Goal: Use online tool/utility: Use online tool/utility

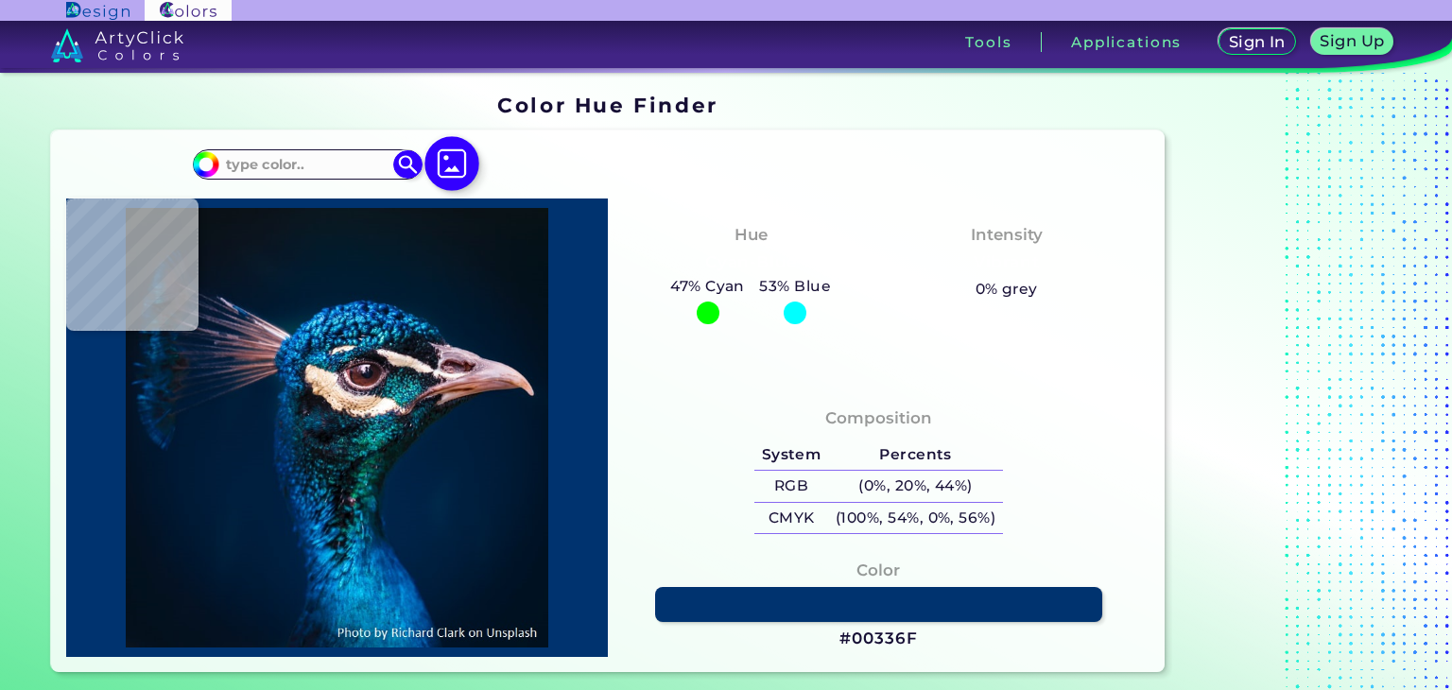
click at [479, 191] on img at bounding box center [451, 163] width 55 height 55
click at [0, 0] on input "file" at bounding box center [0, 0] width 0 height 0
type input "#000000"
type input "#091315"
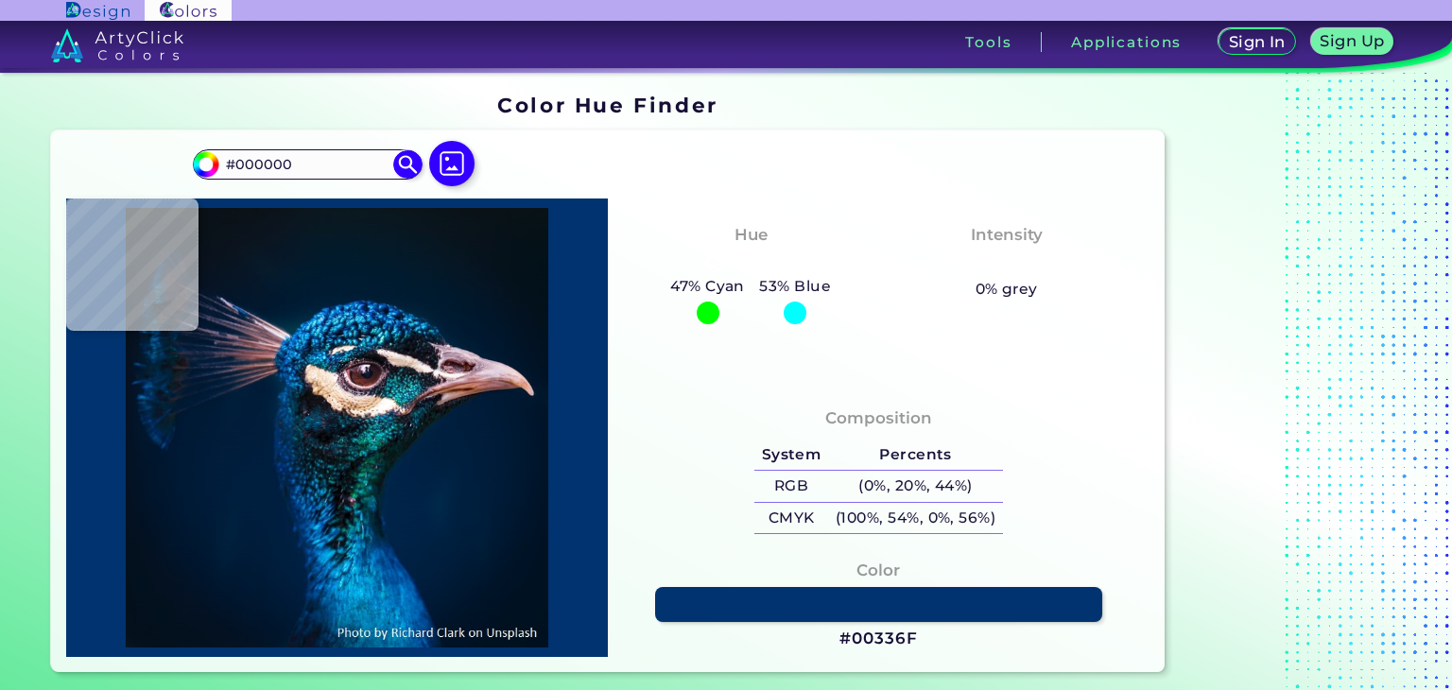
type input "#091315"
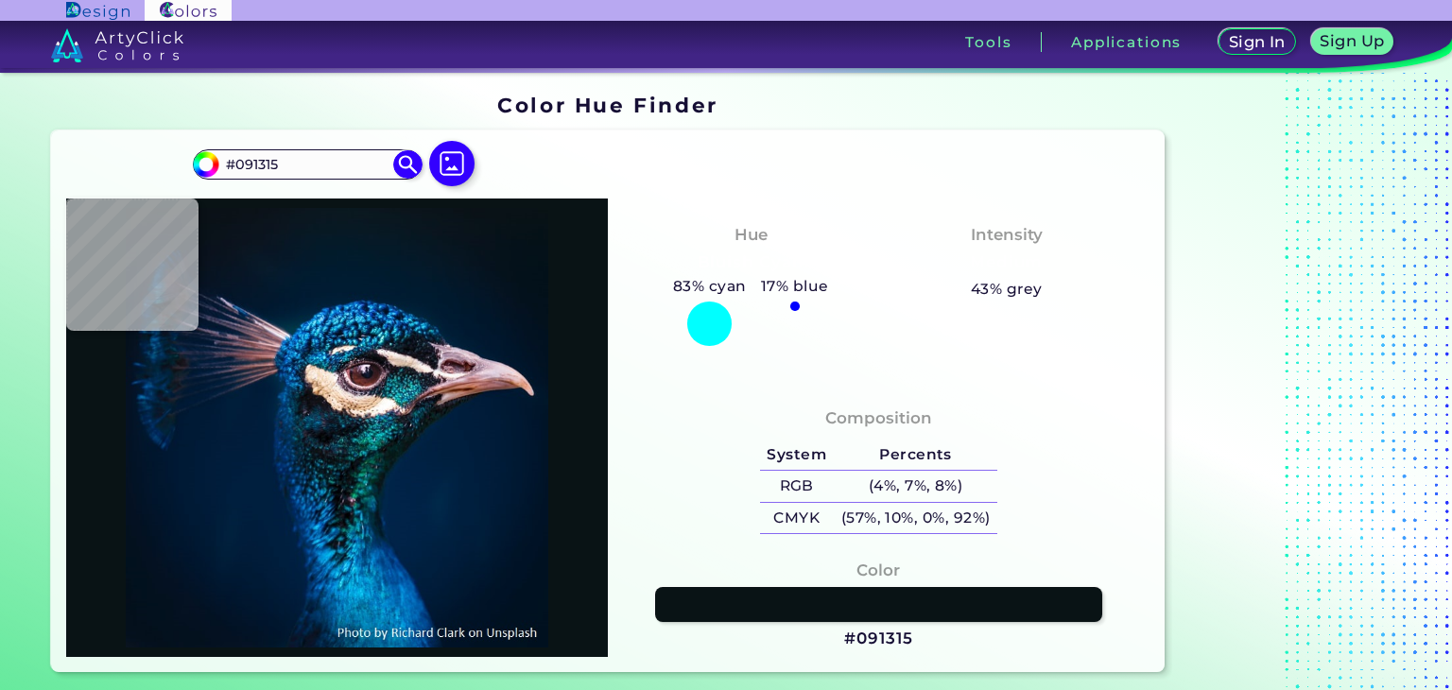
type input "#091722"
type input "#061927"
type input "#00192d"
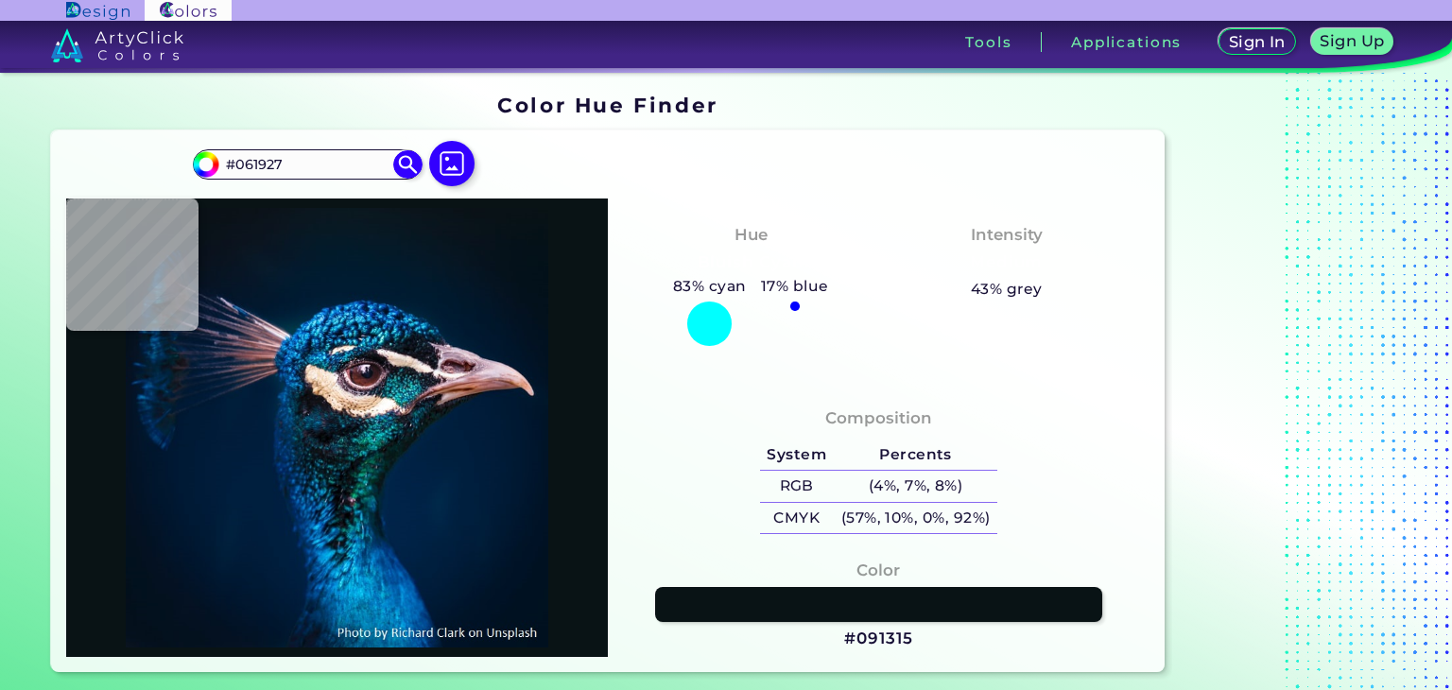
type input "#00192D"
type input "#011a30"
type input "#011A30"
type input "#001a31"
type input "#001A31"
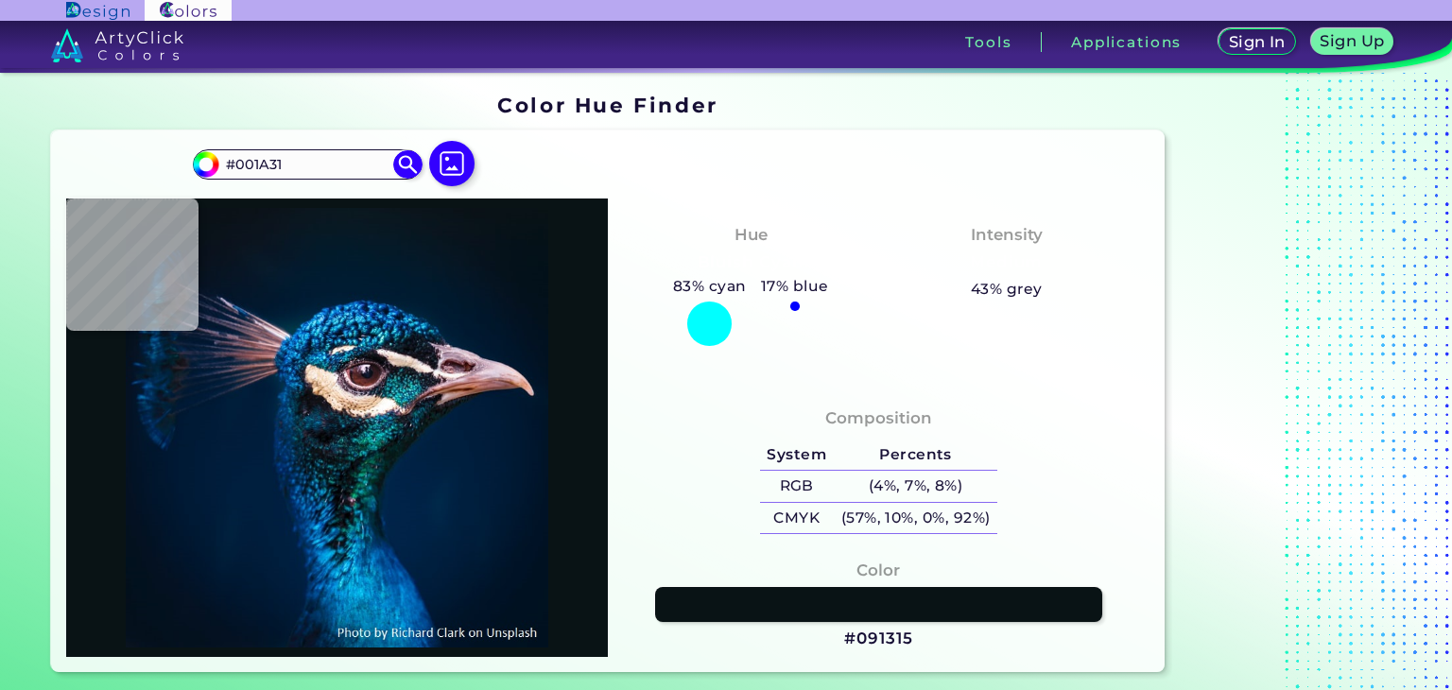
type input "#001c36"
type input "#001C36"
type input "#011d36"
type input "#011D36"
type input "#ddc2d2"
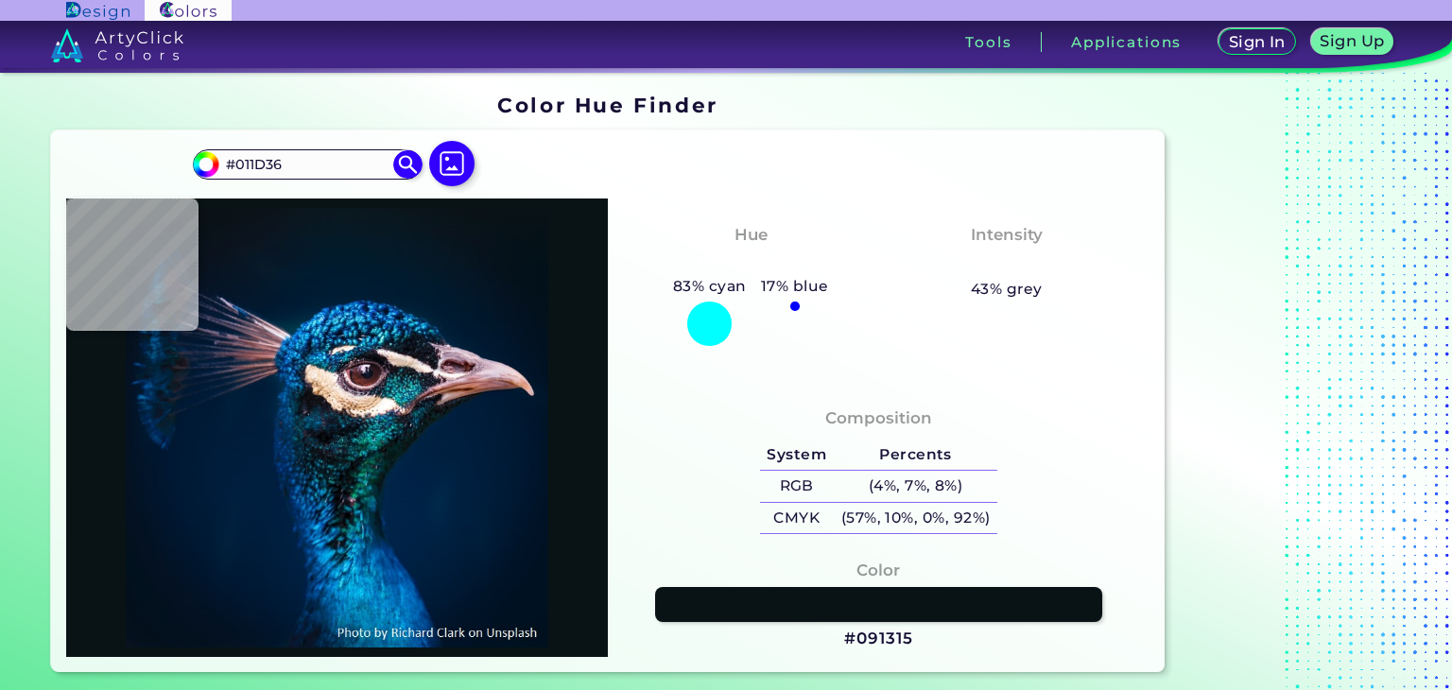
type input "#DDC2D2"
type input "#e0c1d1"
type input "#E0C1D1"
type input "#e6d5e0"
type input "#E6D5E0"
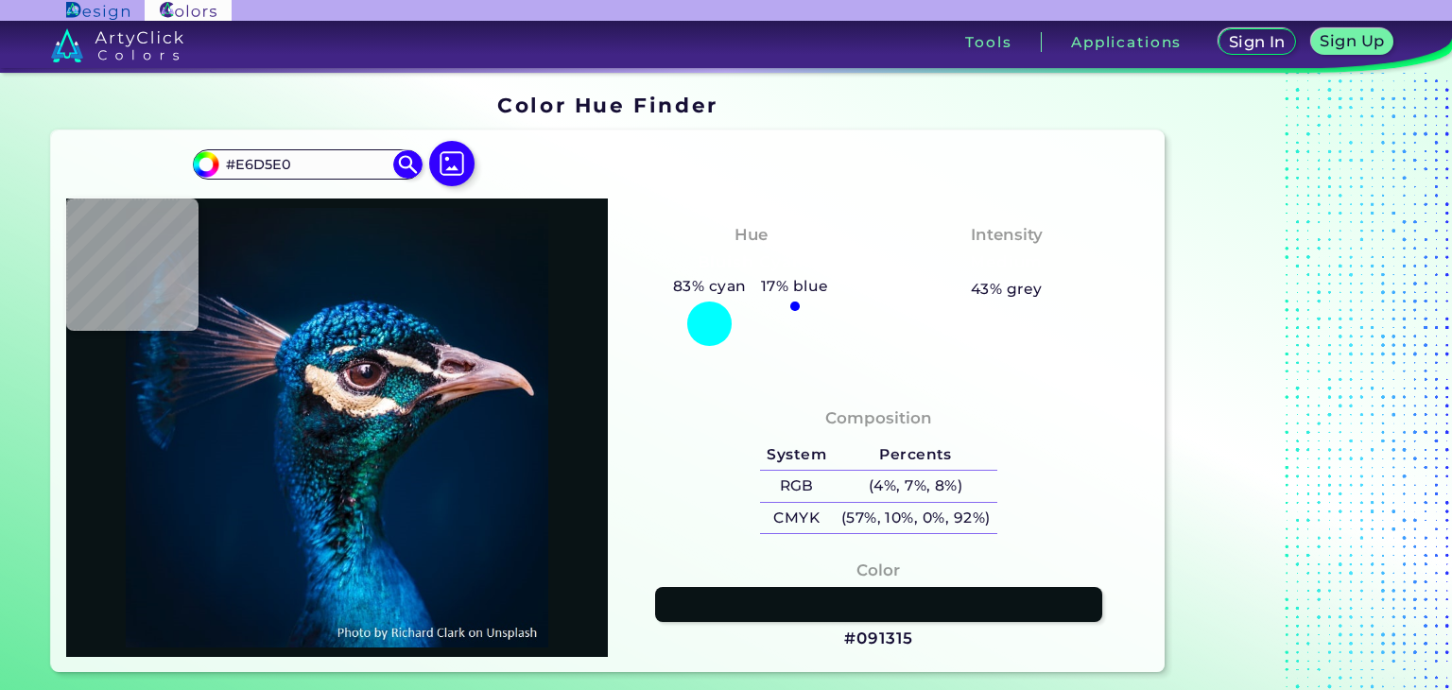
type input "#c6aebe"
type input "#C6AEBE"
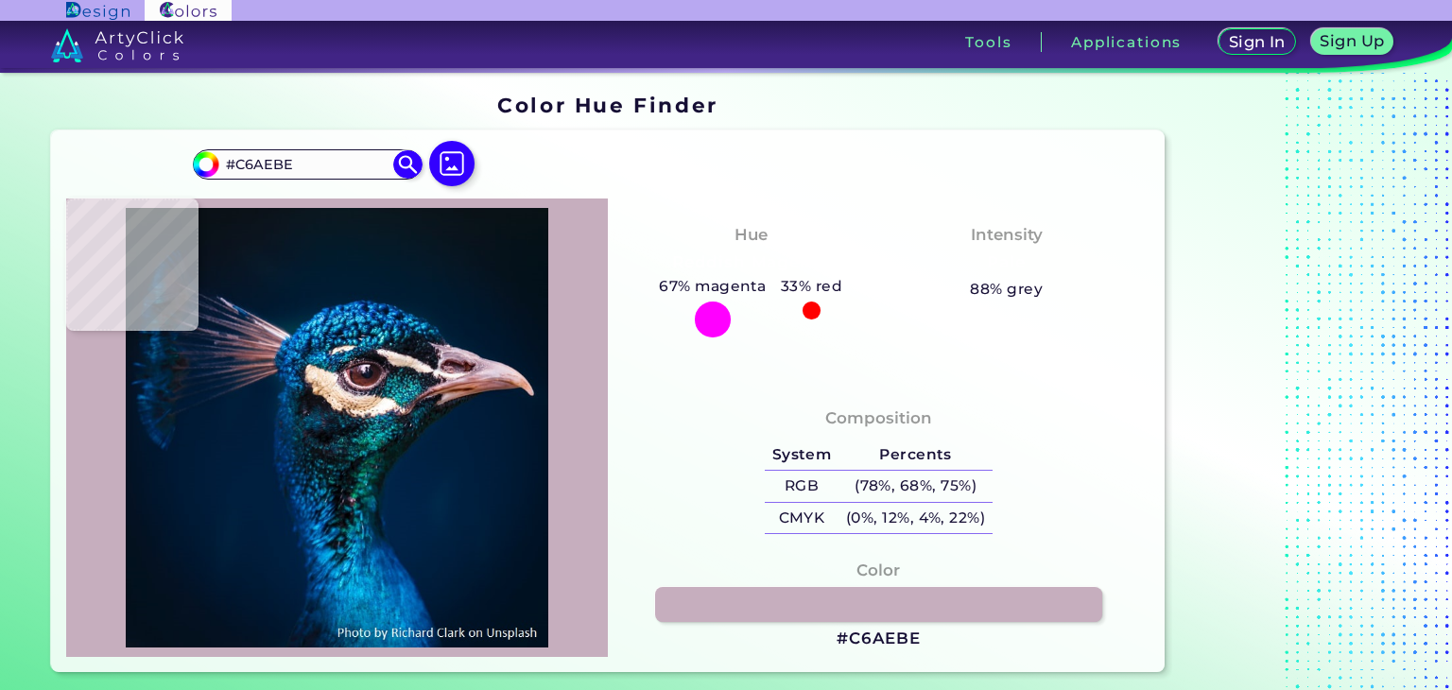
type input "#ccb5c5"
type input "#CCB5C5"
type input "#d8c3d1"
type input "#D8C3D1"
type input "#ddcdd8"
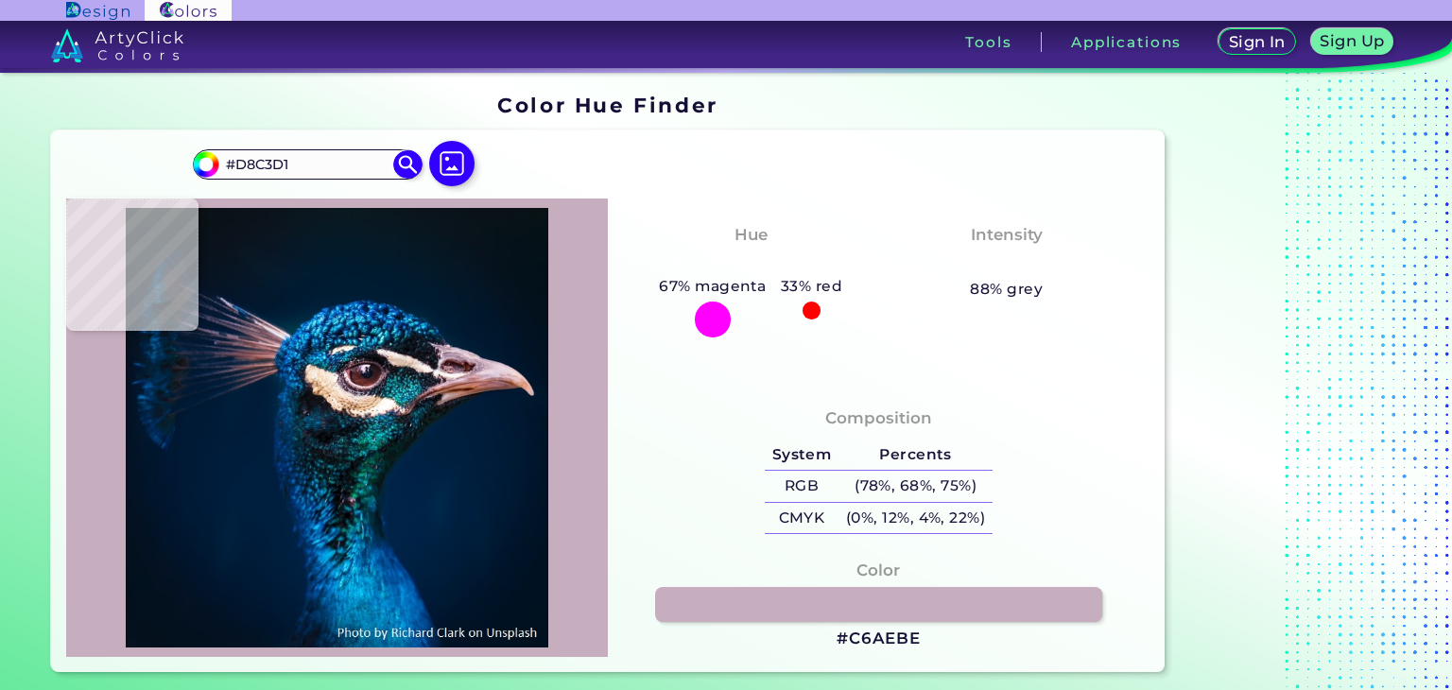
type input "#DDCDD8"
type input "#e7d3de"
type input "#E7D3DE"
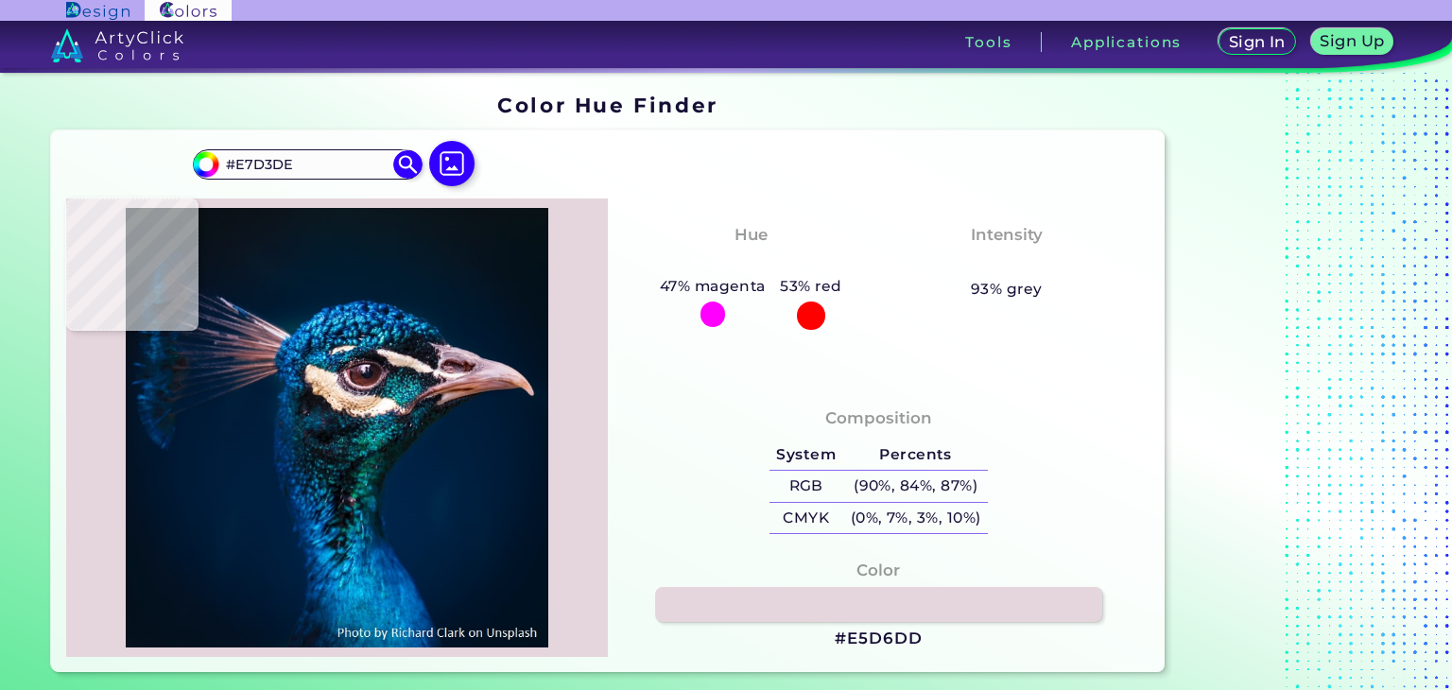
type input "#e5d6dd"
type input "#E5D6DD"
type input "#050d22"
type input "#050D22"
type input "#011933"
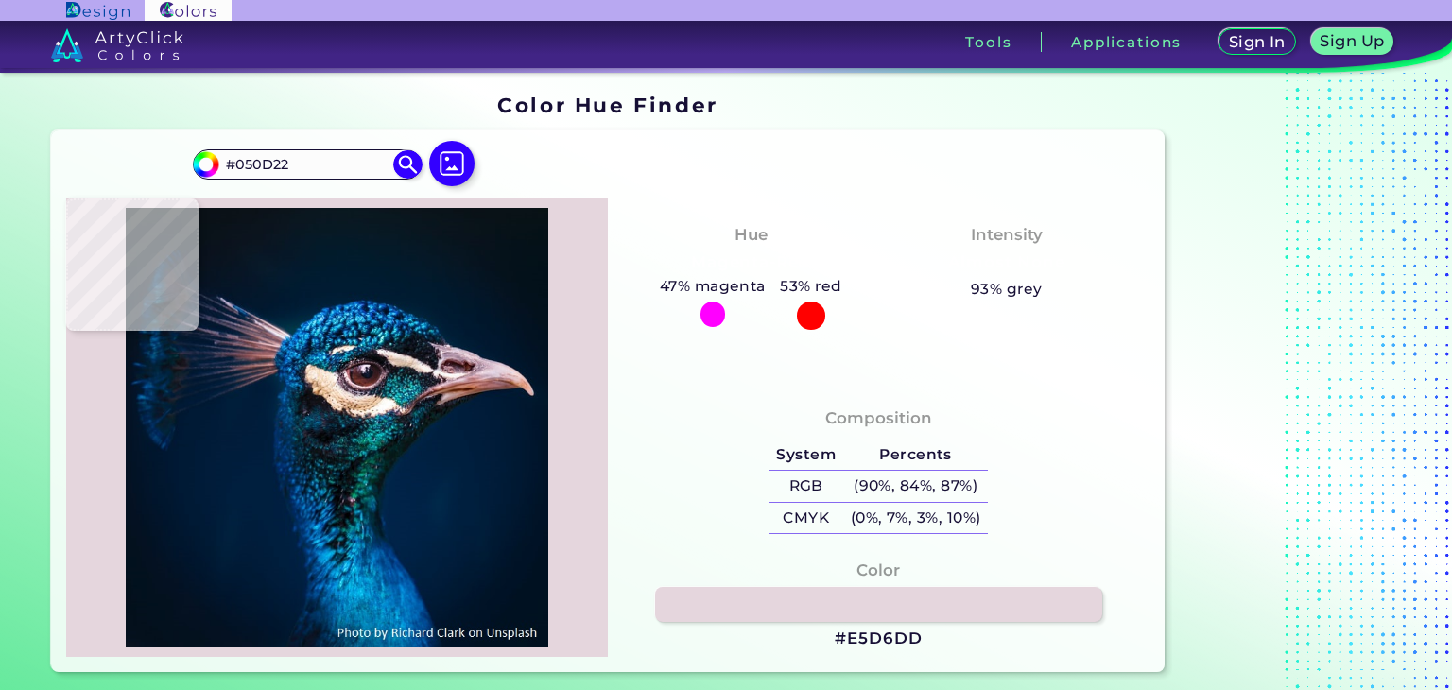
type input "#011933"
type input "#01152c"
type input "#01152C"
type input "#00162b"
type input "#00162B"
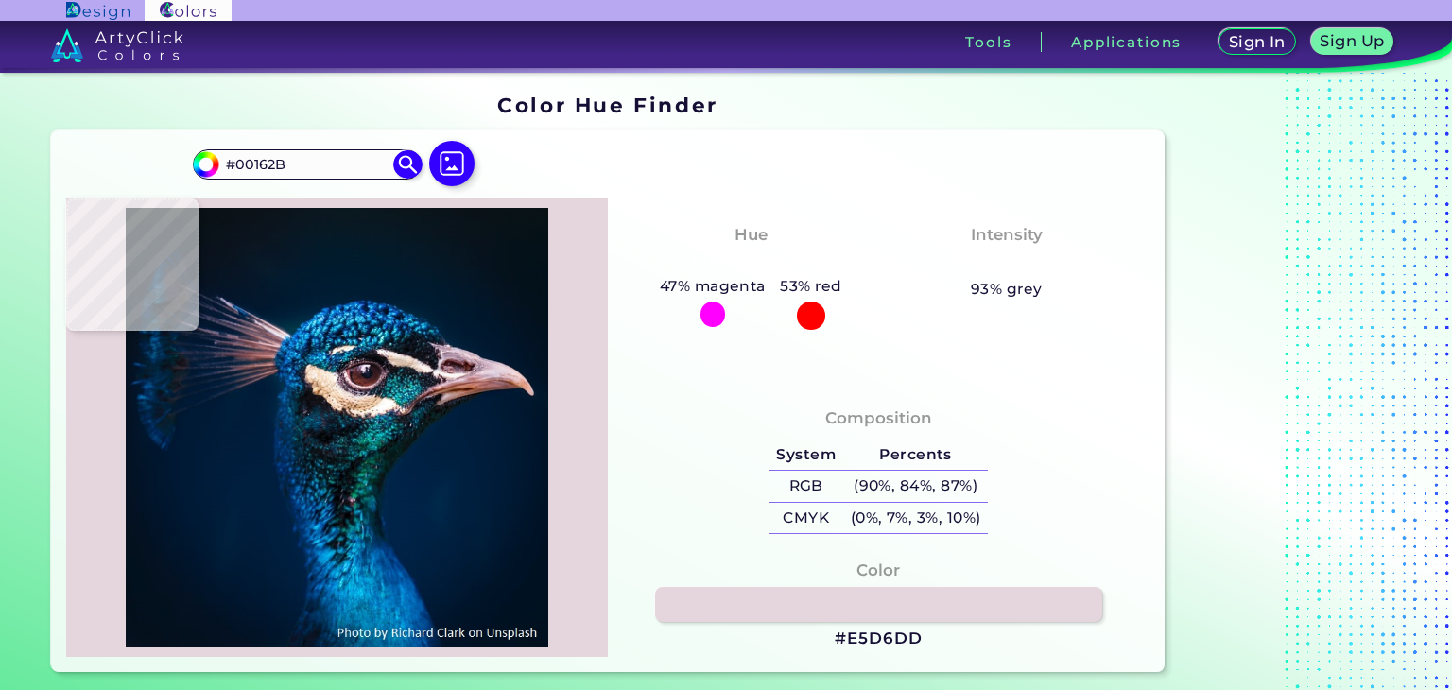
type input "#00152a"
type input "#00152A"
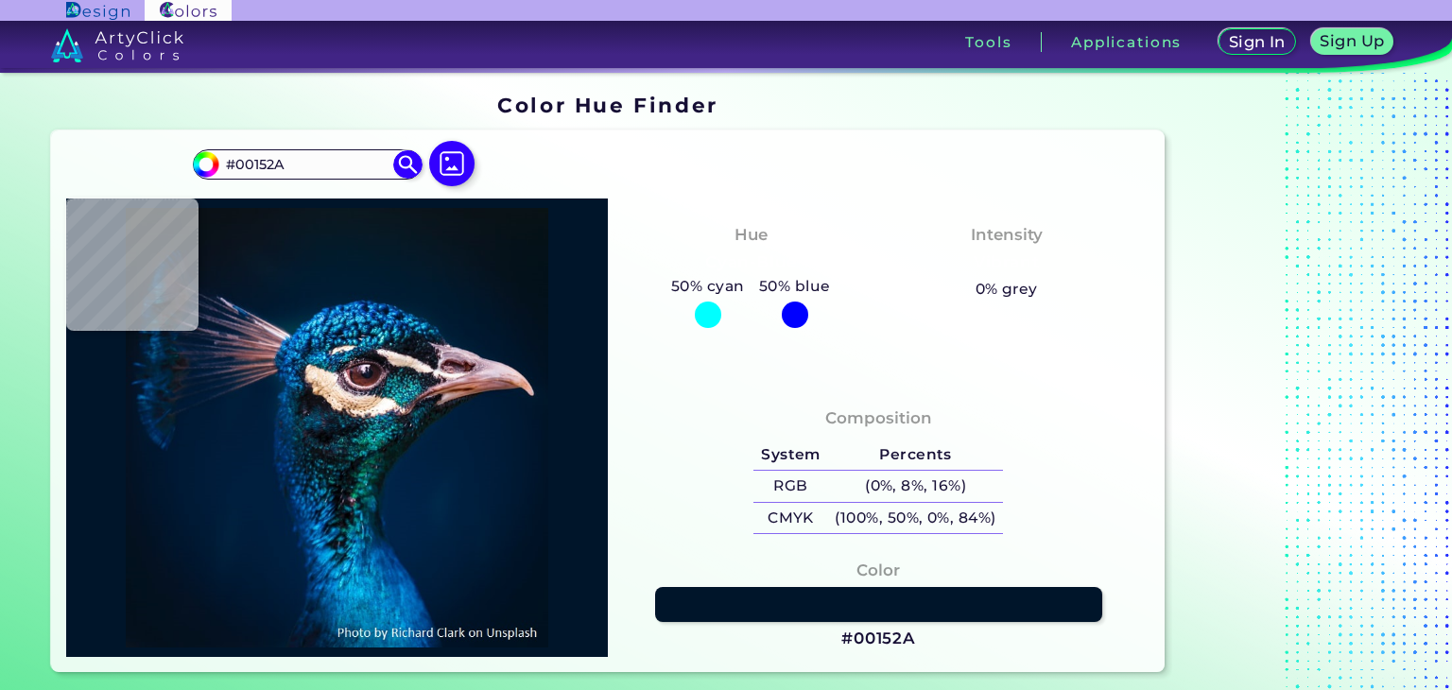
type input "#01162b"
type input "#01162B"
type input "#00162b"
type input "#00162B"
type input "#00152e"
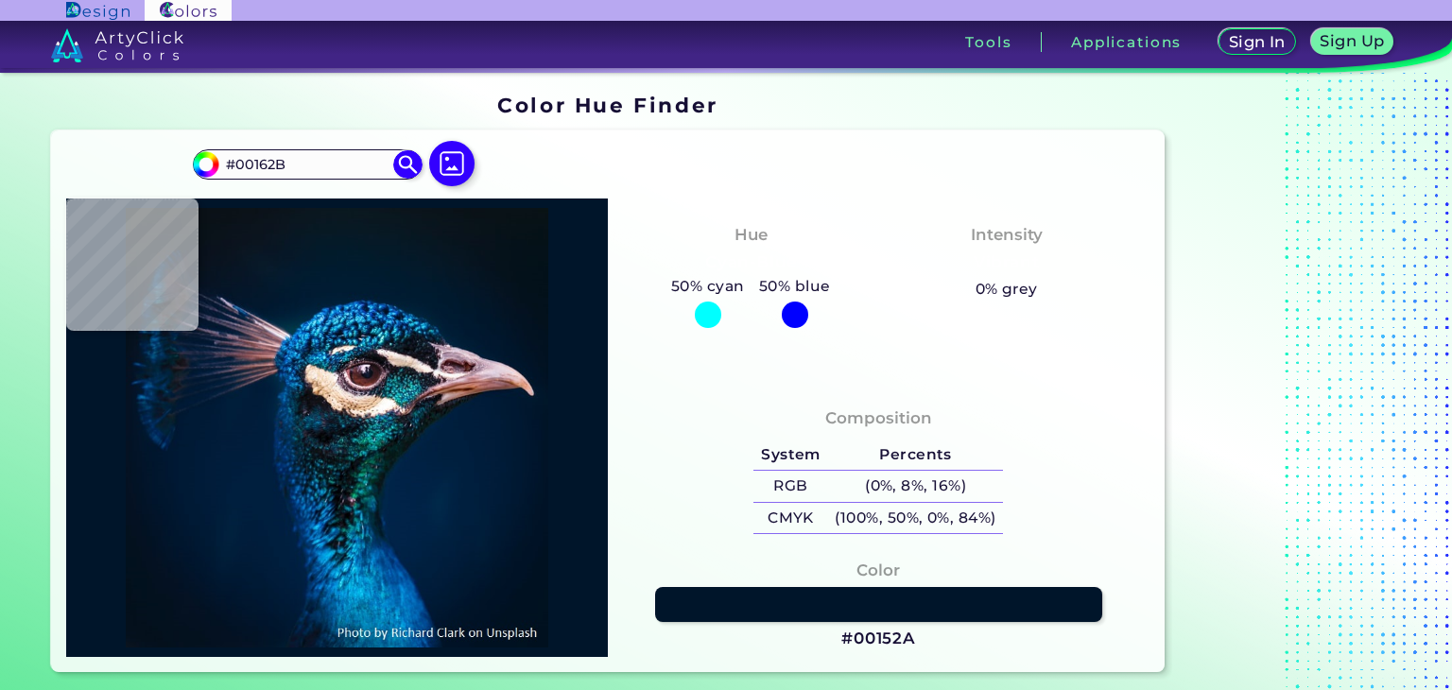
type input "#00152E"
type input "#01152c"
type input "#01152C"
type input "#02162c"
type input "#02162C"
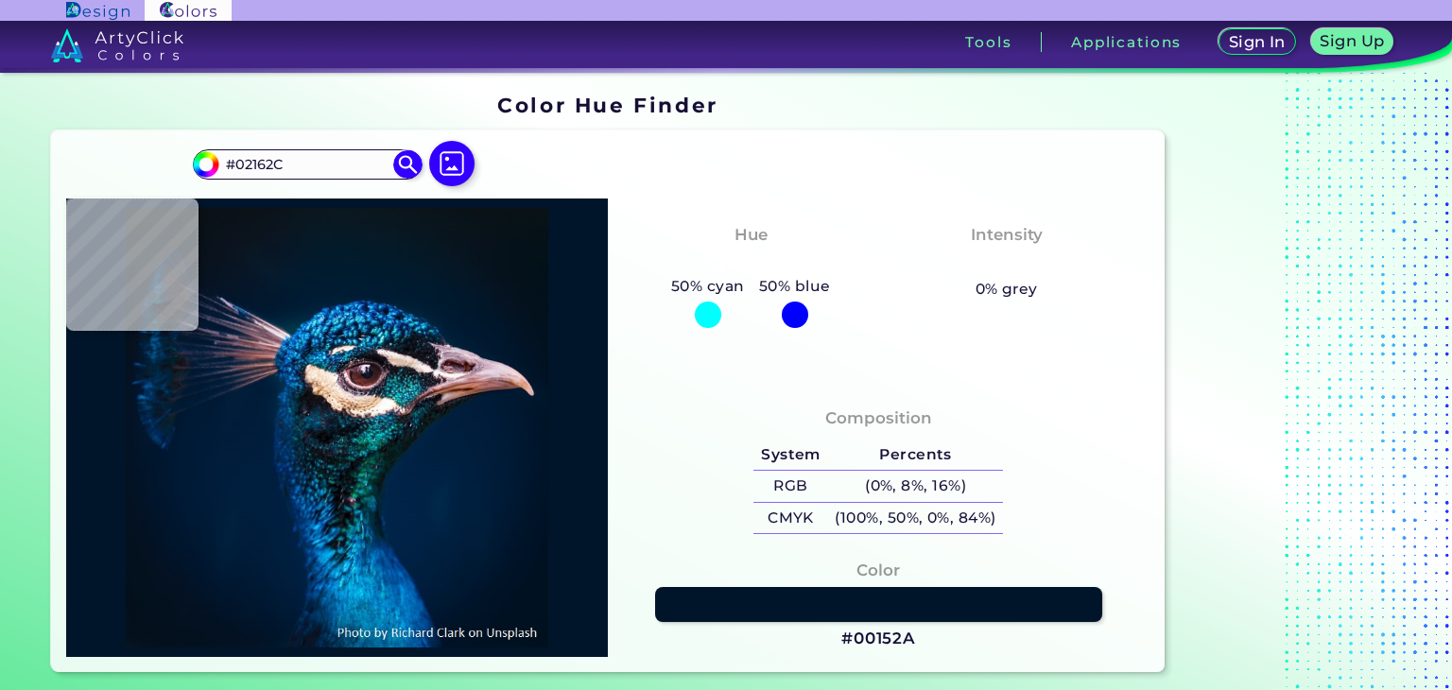
type input "#00152d"
type input "#00152D"
type input "#001630"
type input "#04162f"
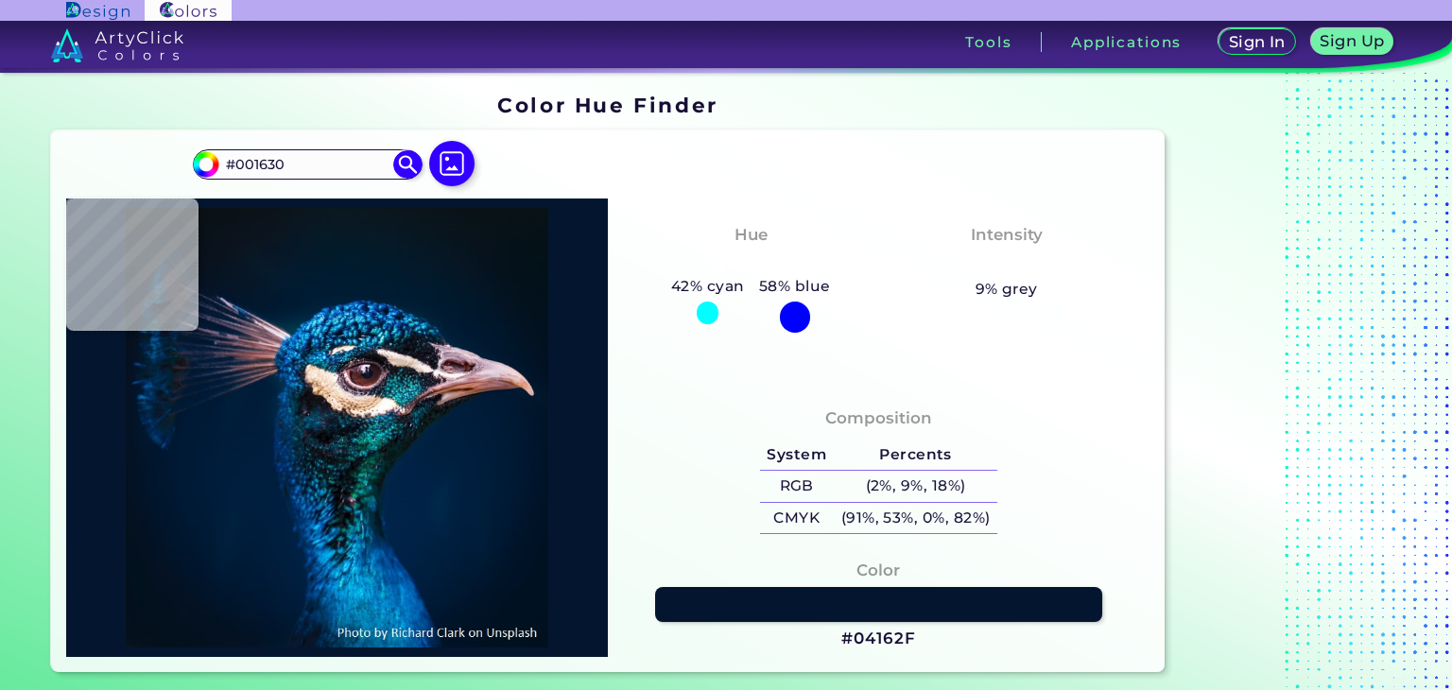
type input "#04162F"
type input "#b5a8b8"
type input "#B5A8B8"
type input "#d1bfcd"
type input "#D1BFCD"
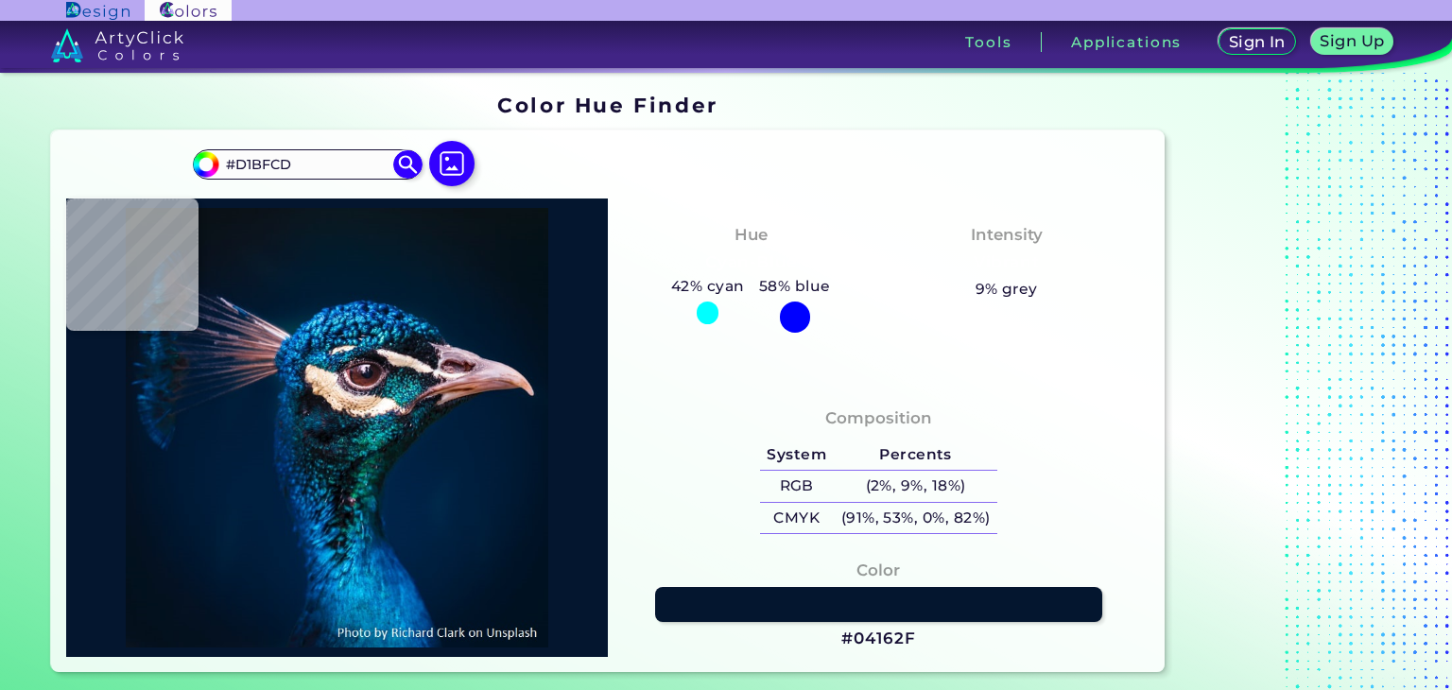
type input "#e3ced6"
type input "#E3CED6"
type input "#e9d8e0"
type input "#E9D8E0"
type input "#e6d6dd"
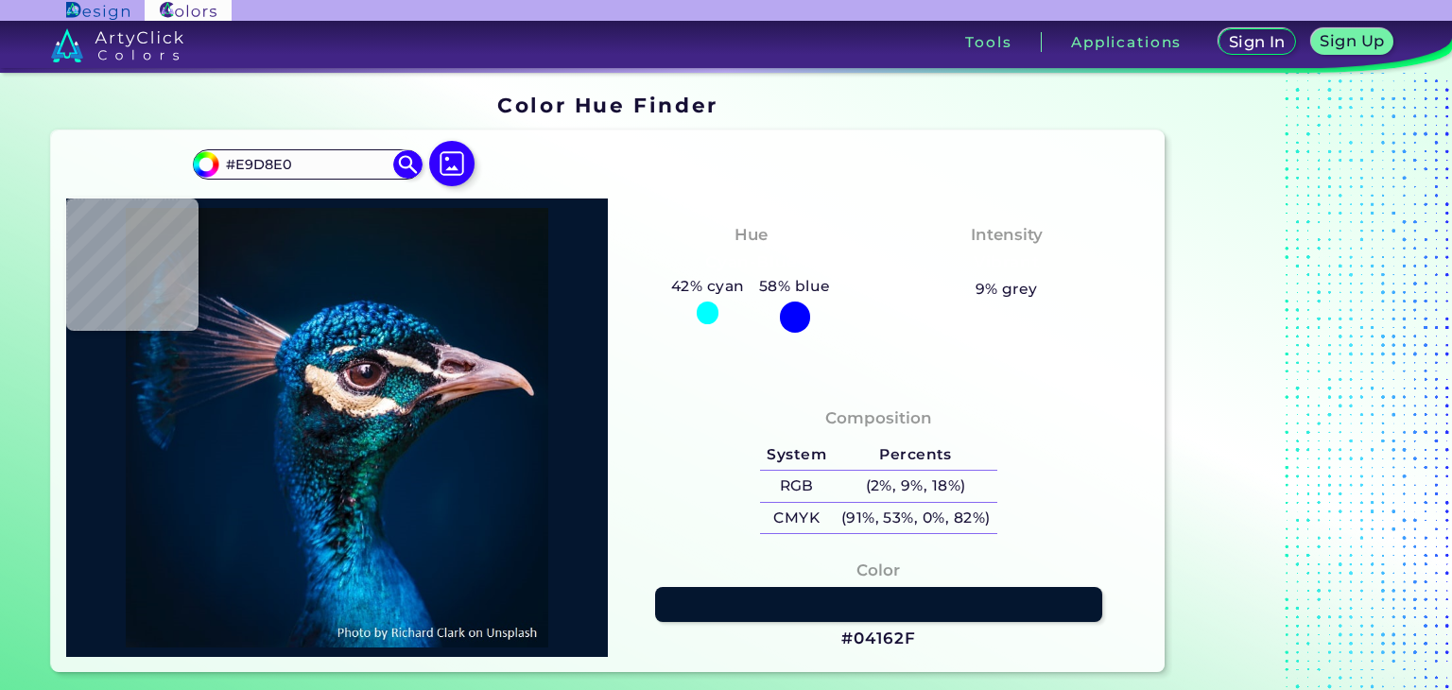
type input "#E6D6DD"
type input "#e4d1da"
type input "#E4D1DA"
type input "#e4d0db"
type input "#E4D0DB"
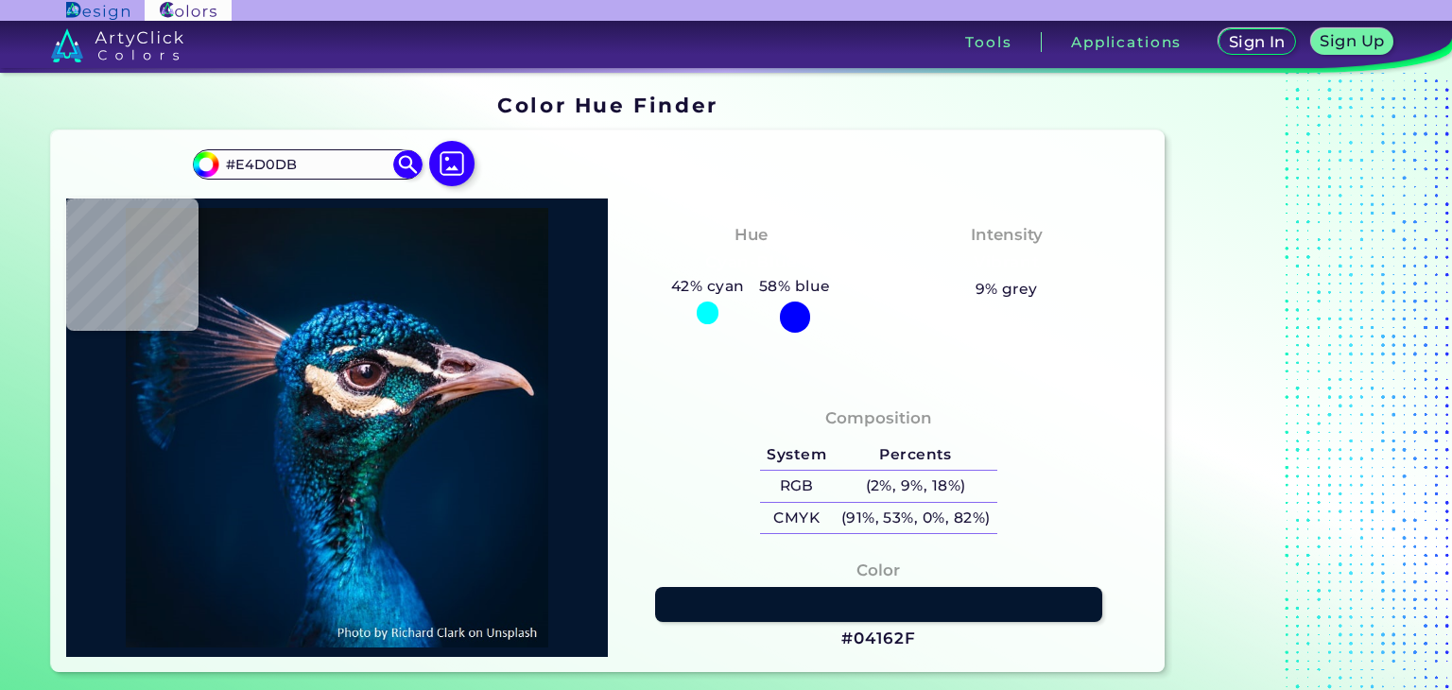
type input "#d6b7c2"
type input "#D6B7C2"
type input "#d0b2be"
type input "#D0B2BE"
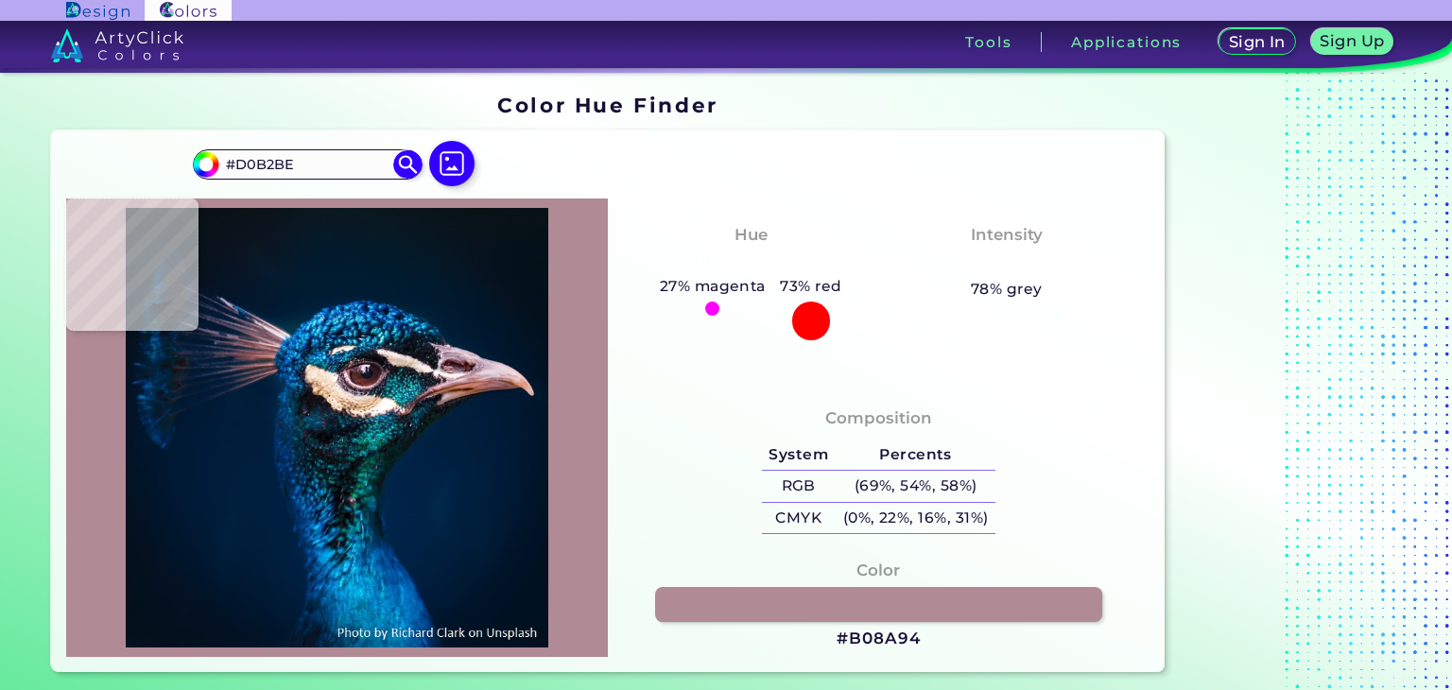
type input "#b08a94"
type input "#B08A94"
type input "#b5949f"
type input "#B5949F"
type input "#ae7e7e"
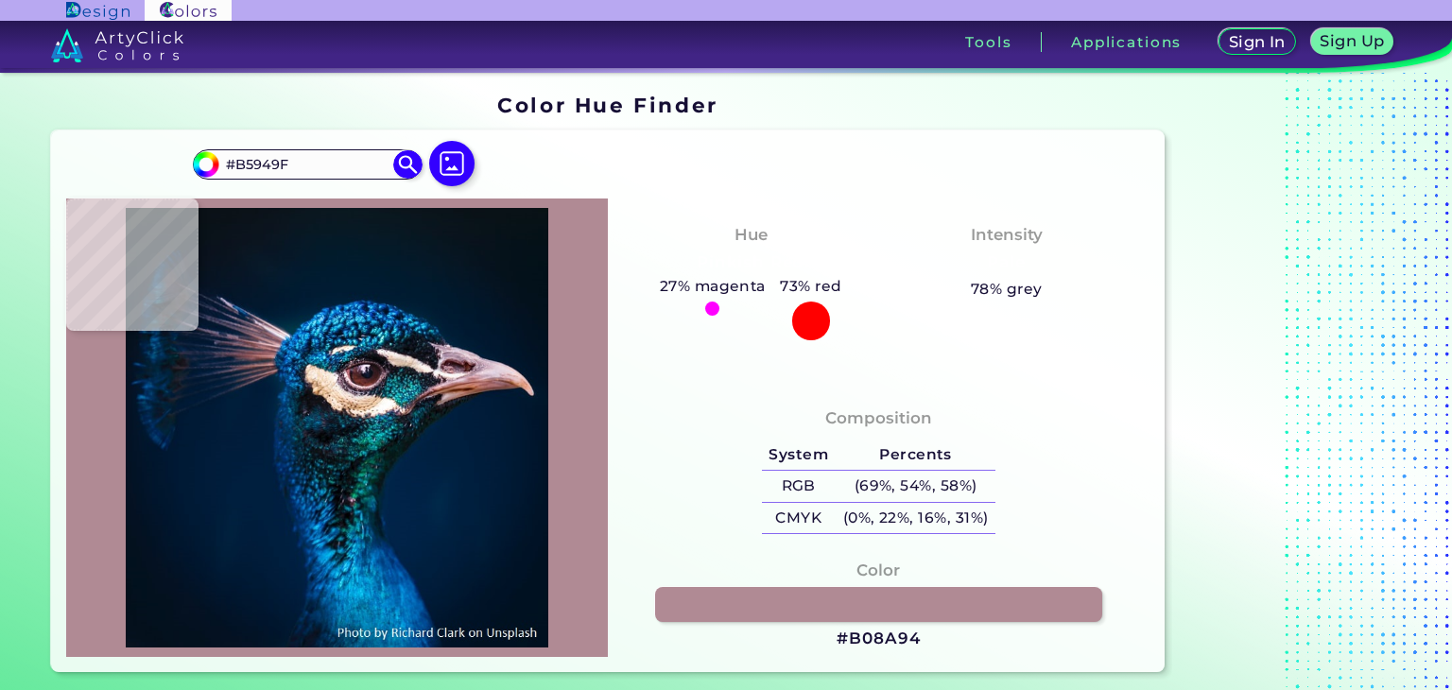
type input "#AE7E7E"
type input "#a8716a"
type input "#A8716A"
type input "#935f5b"
type input "#935F5B"
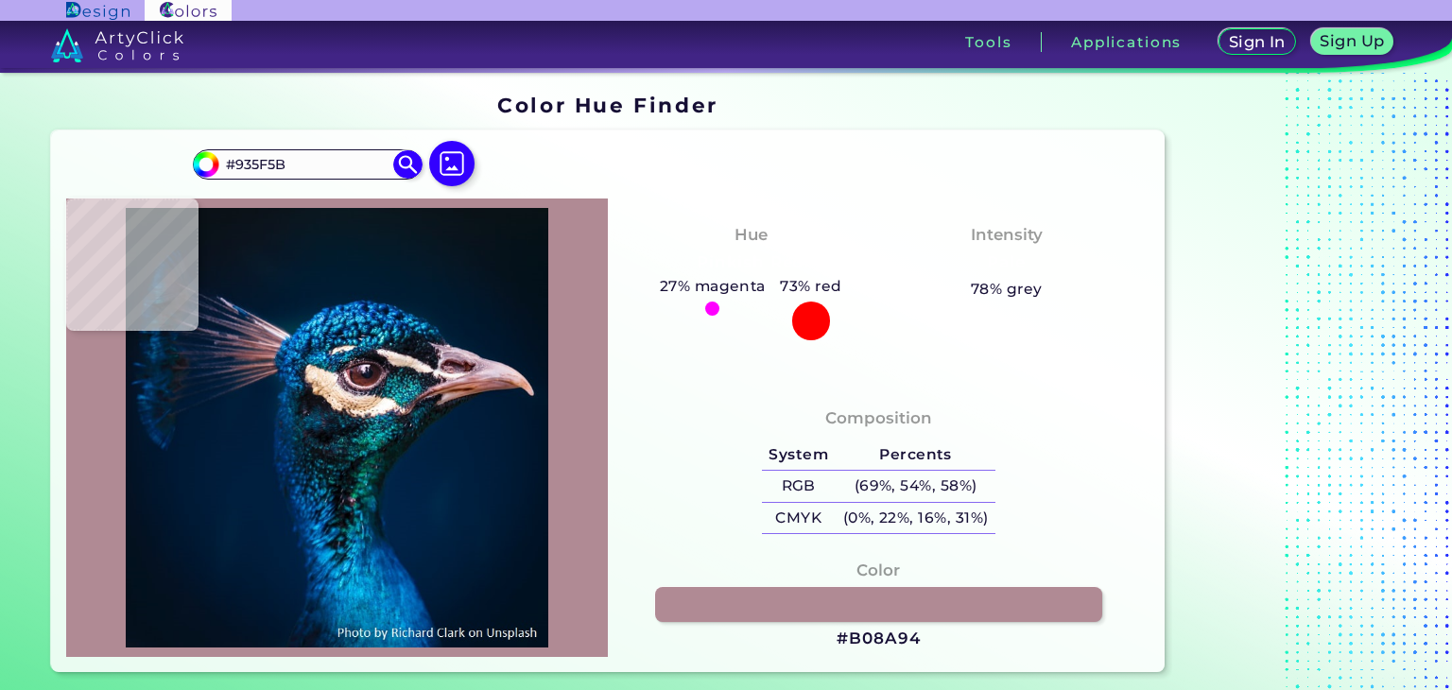
type input "#a4767e"
type input "#A4767E"
type input "#976066"
type input "#9e6768"
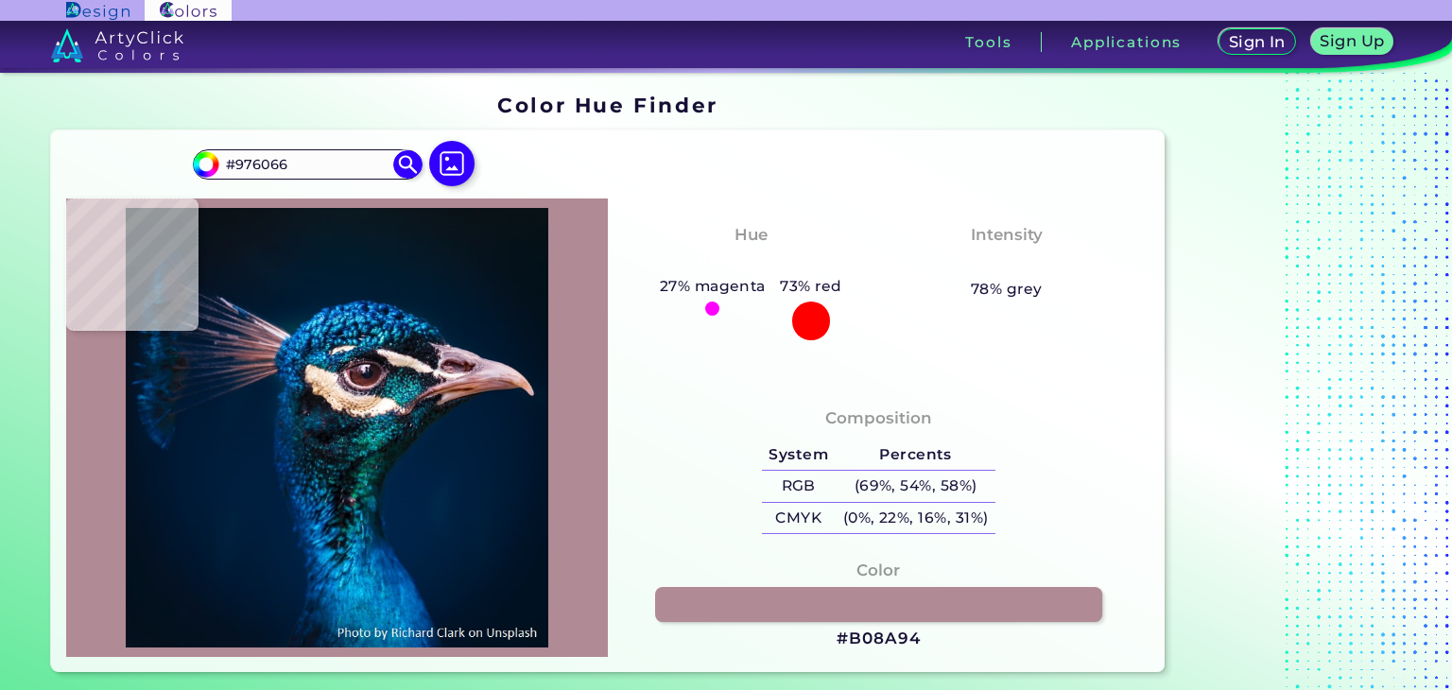
type input "#9E6768"
type input "#7e4a47"
type input "#7E4A47"
type input "#734644"
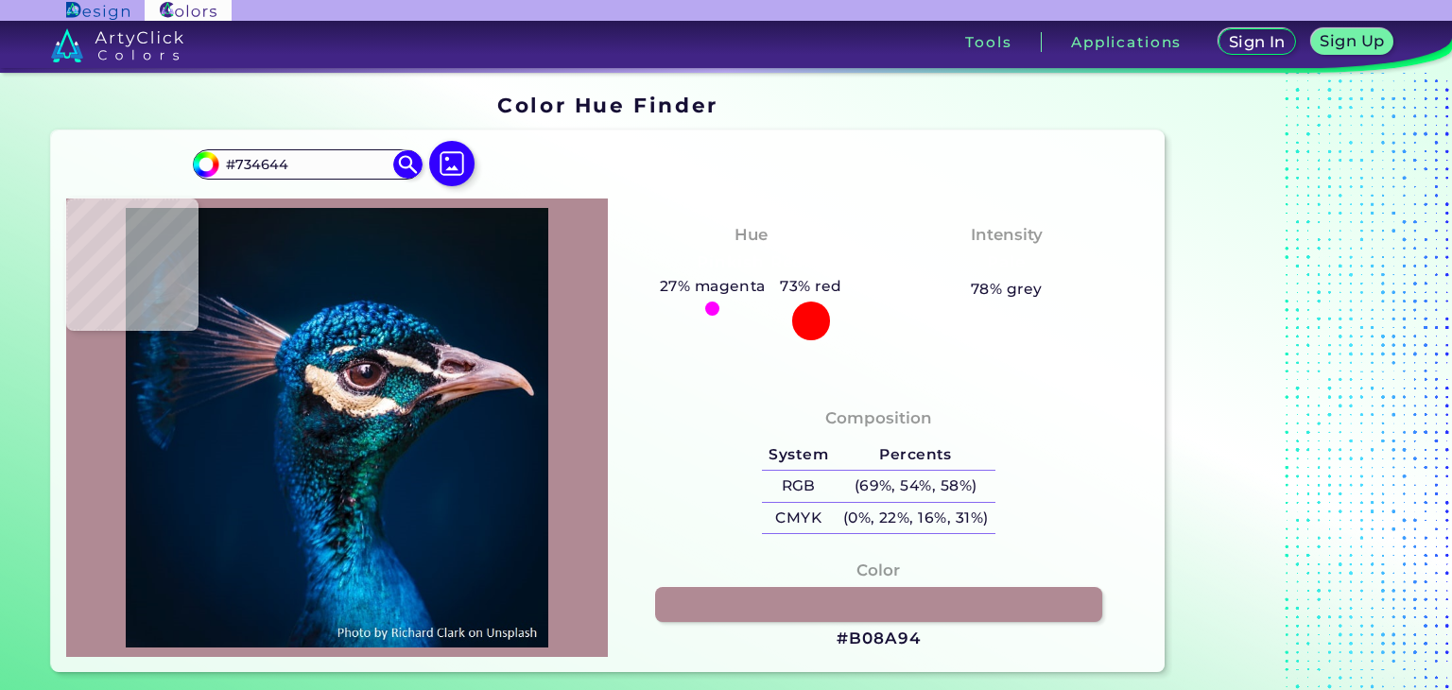
type input "#665055"
type input "#0e1220"
type input "#0E1220"
type input "#021732"
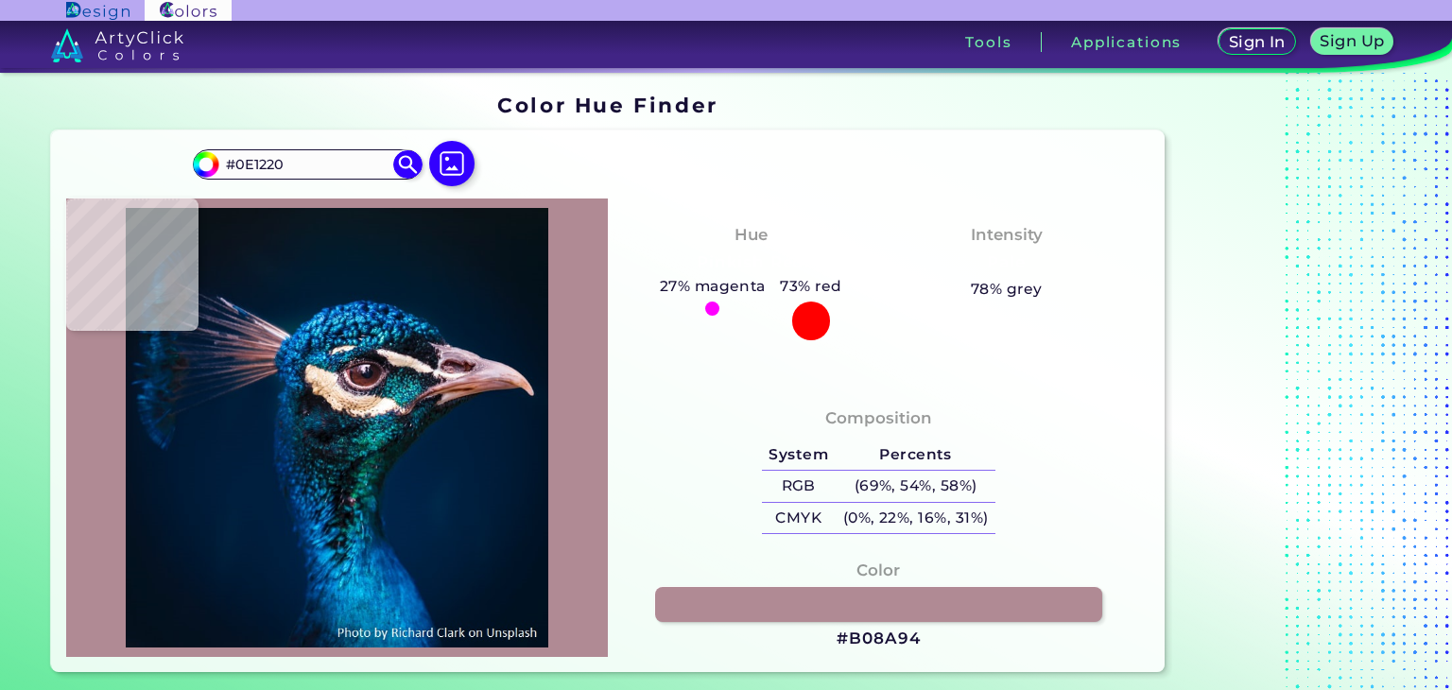
type input "#021732"
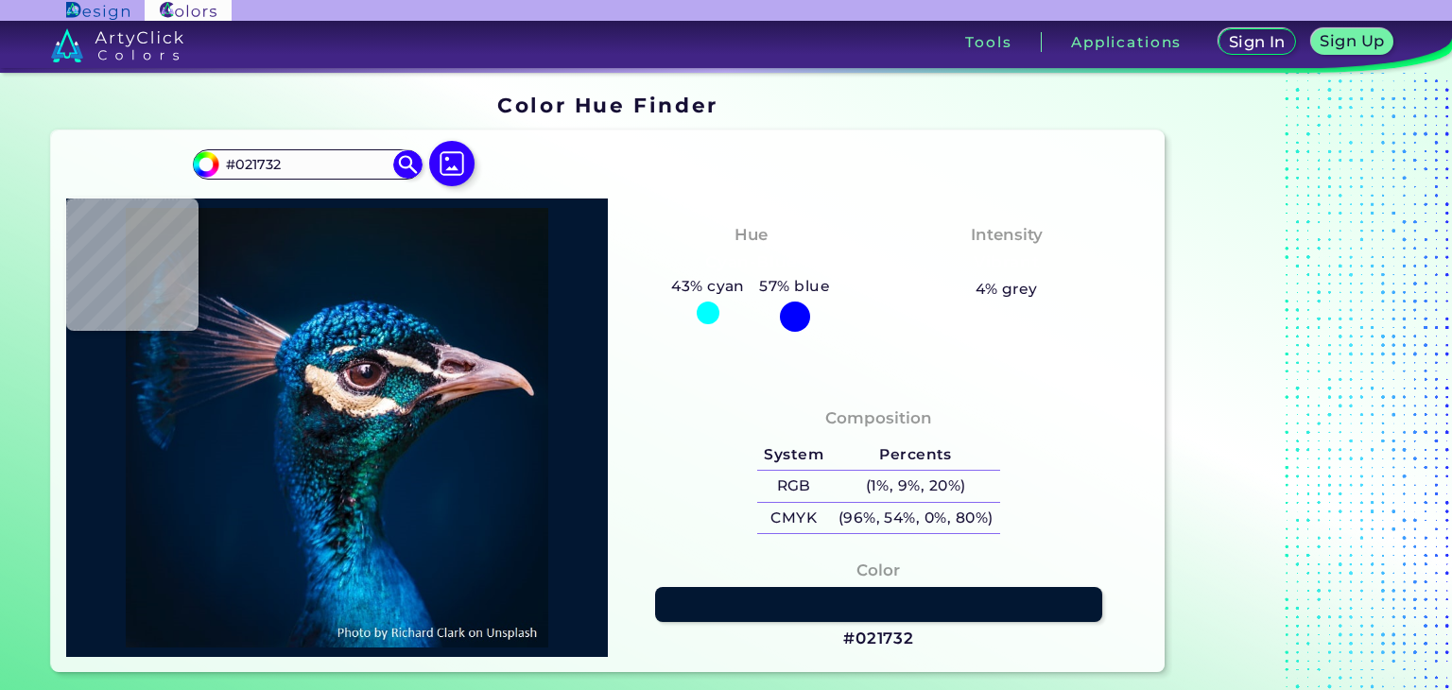
type input "#001931"
type input "#001b2e"
type input "#001B2E"
type input "#011737"
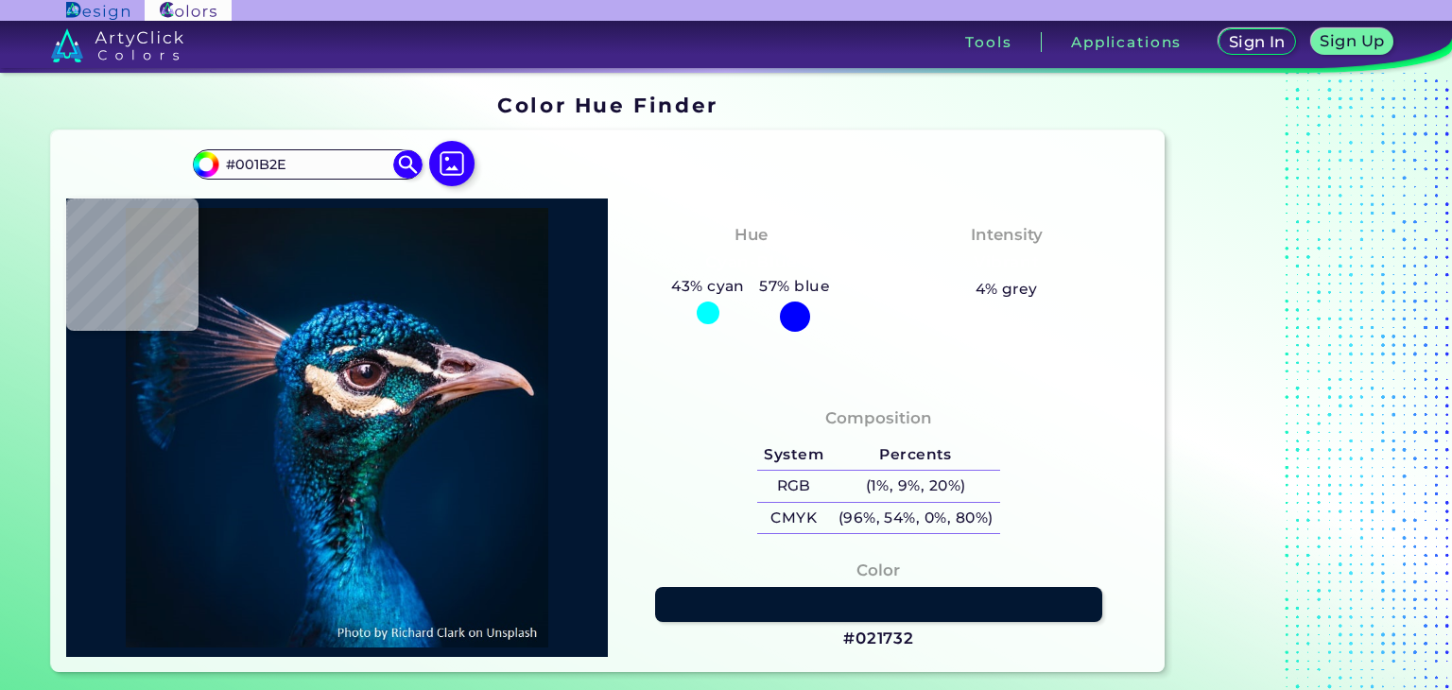
type input "#011737"
type input "#001935"
type input "#001a35"
type input "#001A35"
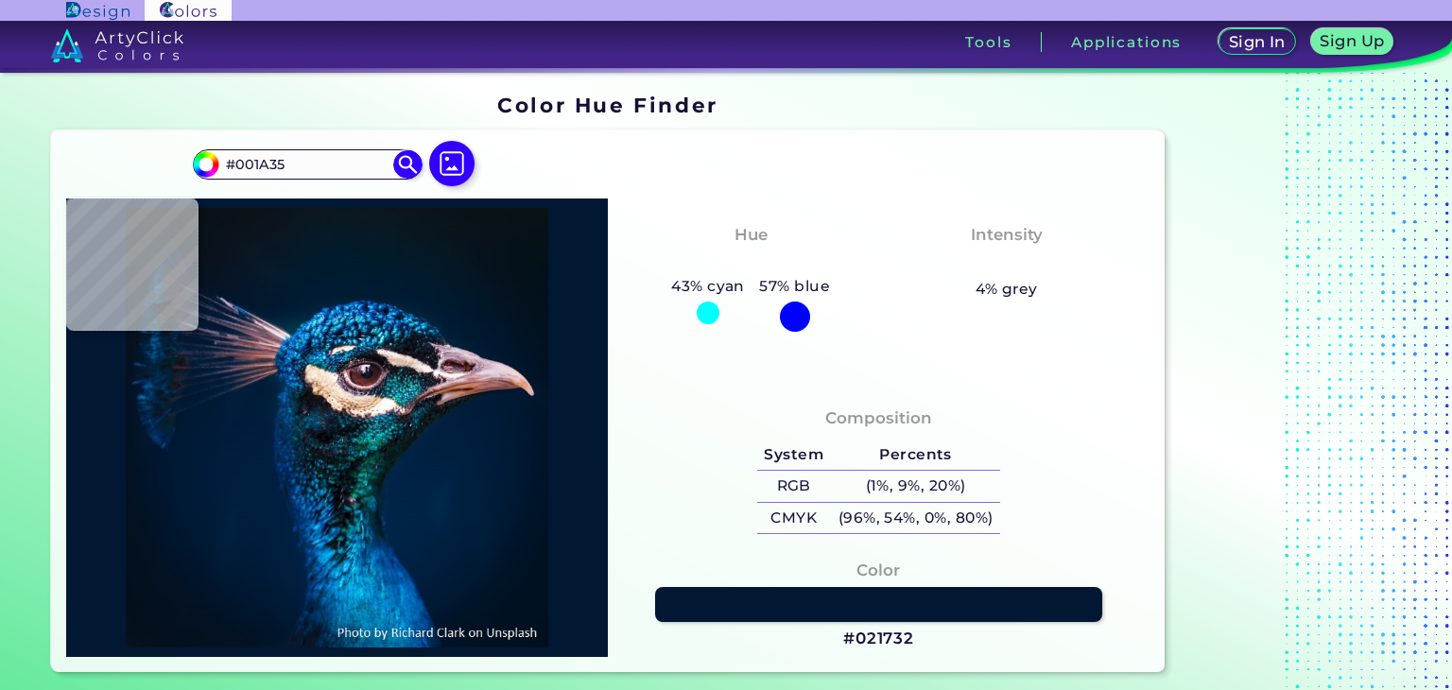
type input "#011b36"
type input "#011B36"
type input "#001b38"
type input "#001B38"
type input "#011c39"
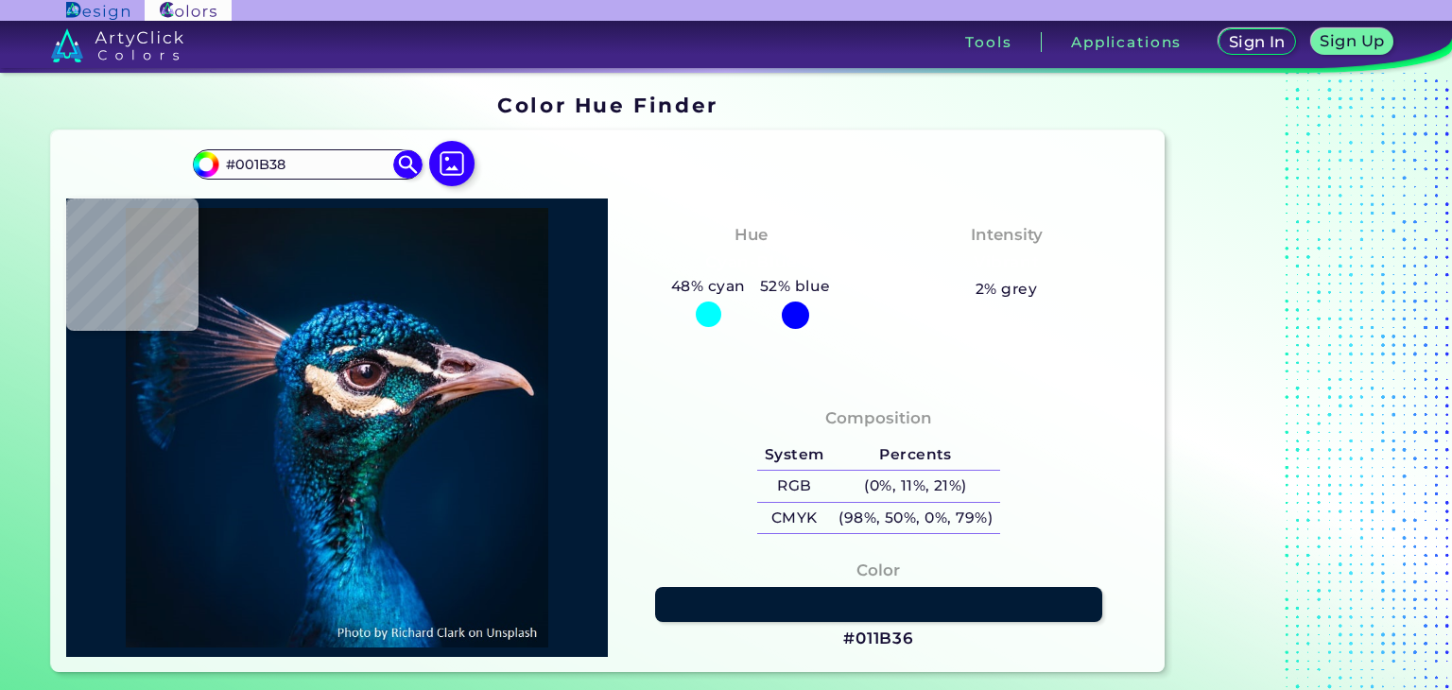
type input "#011C39"
type input "#011c3a"
type input "#011C3A"
type input "#021d3b"
type input "#021D3B"
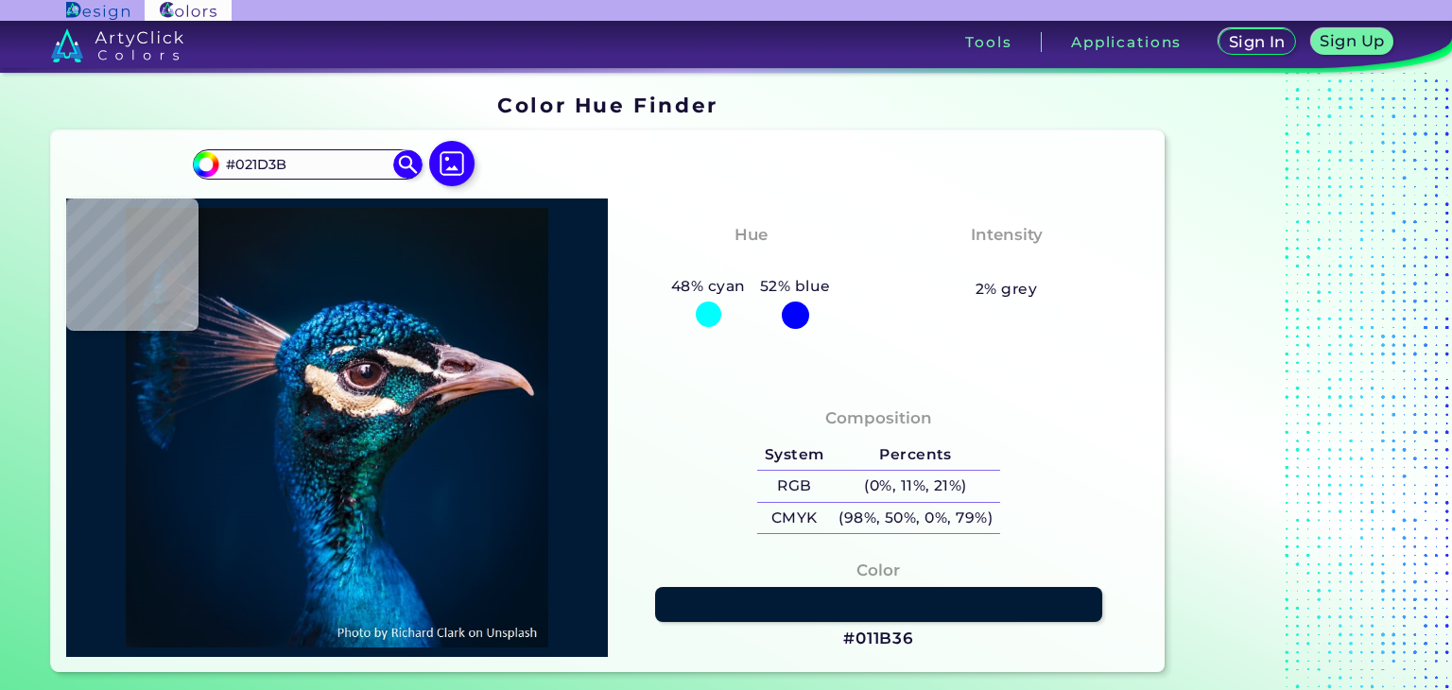
type input "#001d3b"
type input "#001D3B"
type input "#001f3e"
type input "#001F3E"
type input "#001f40"
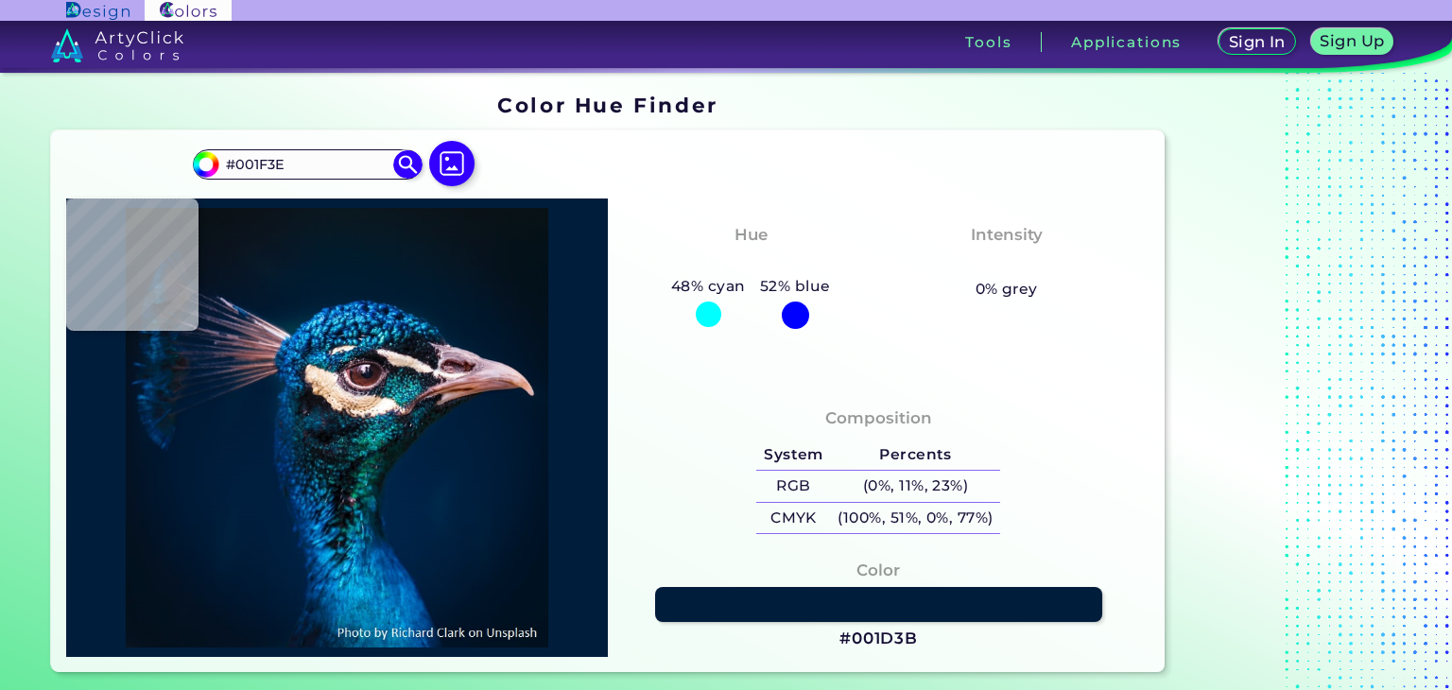
type input "#001F40"
type input "#011f40"
type input "#011F40"
type input "#002240"
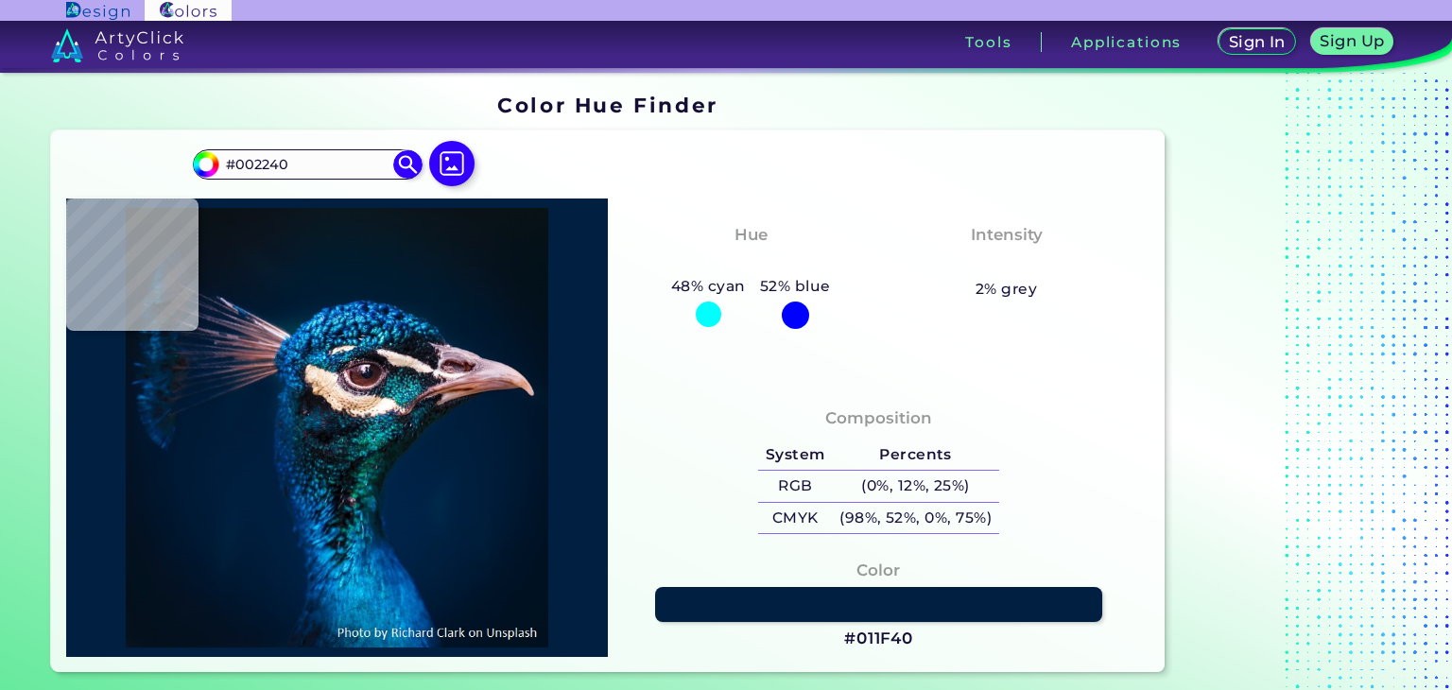
type input "#002144"
type input "#072232"
type input "#0a232b"
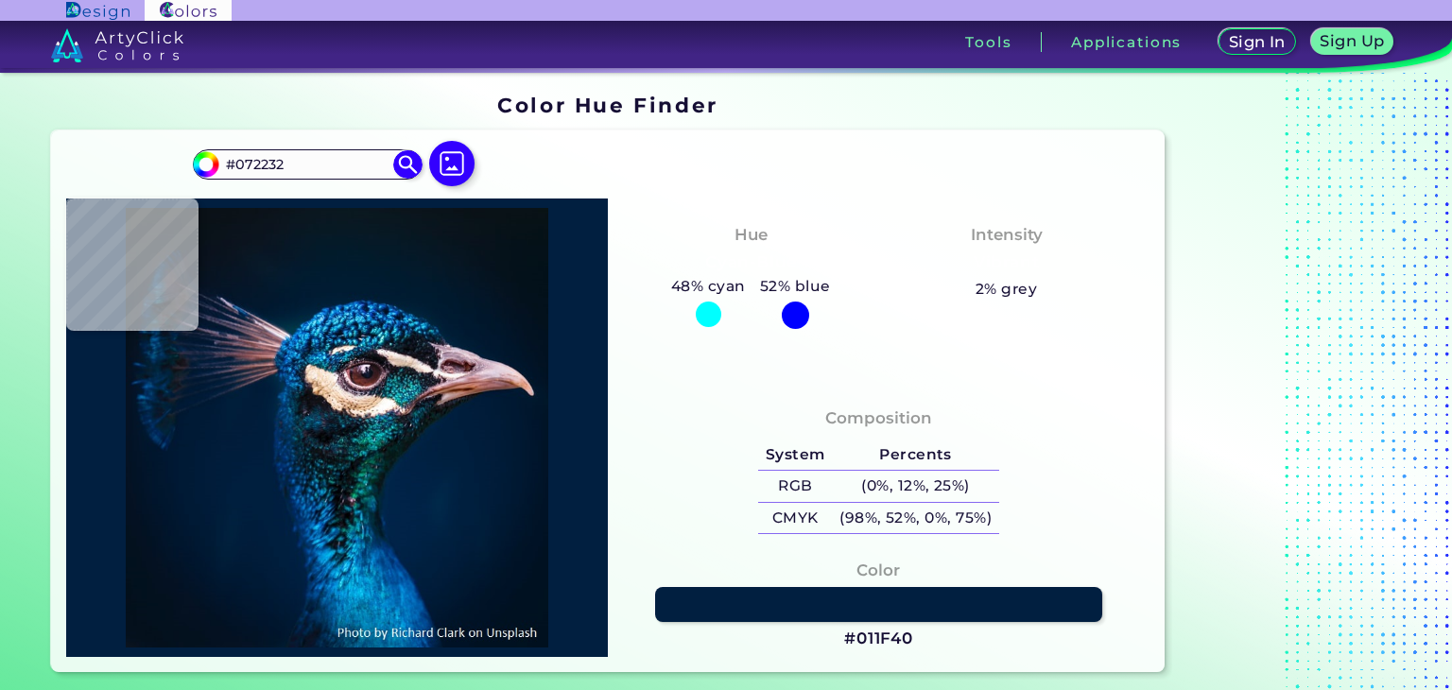
type input "#0A232B"
type input "#06100e"
type input "#06100E"
type input "#0f1017"
type input "#0F1017"
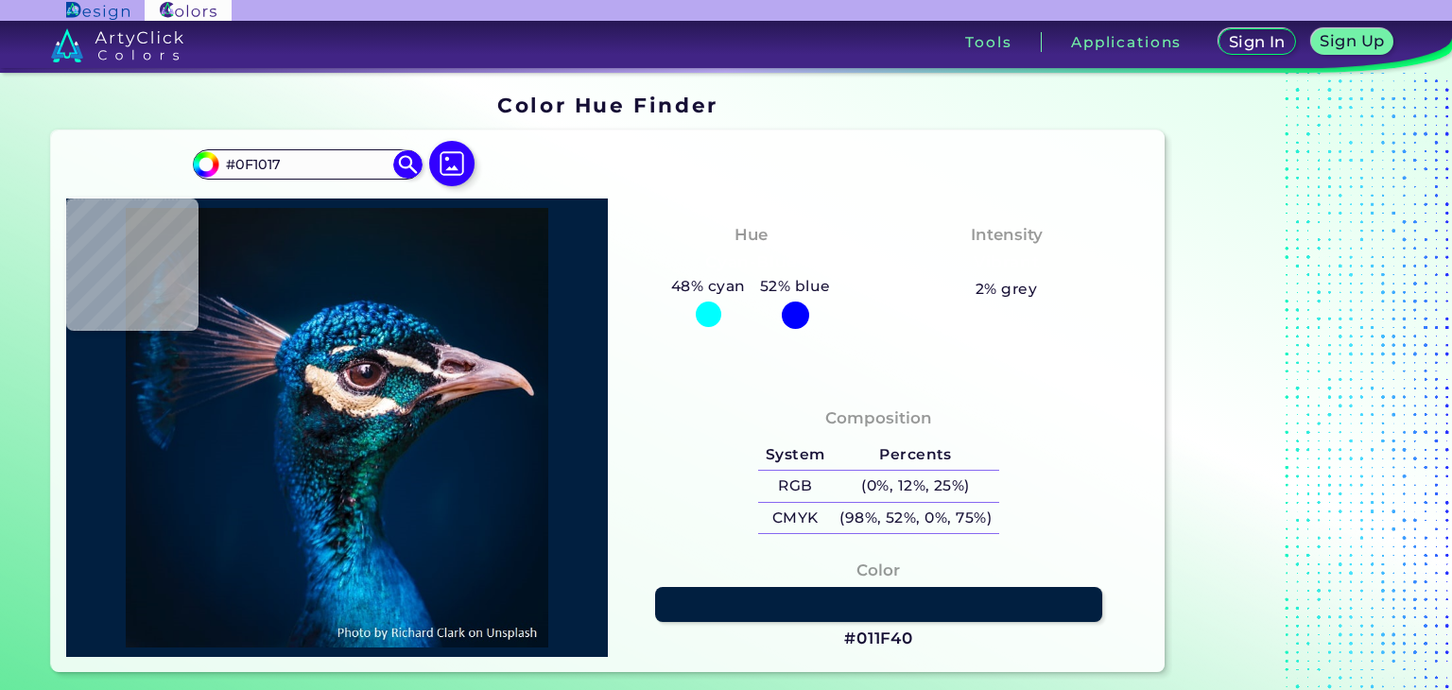
type input "#100817"
type input "#051018"
type input "#081d27"
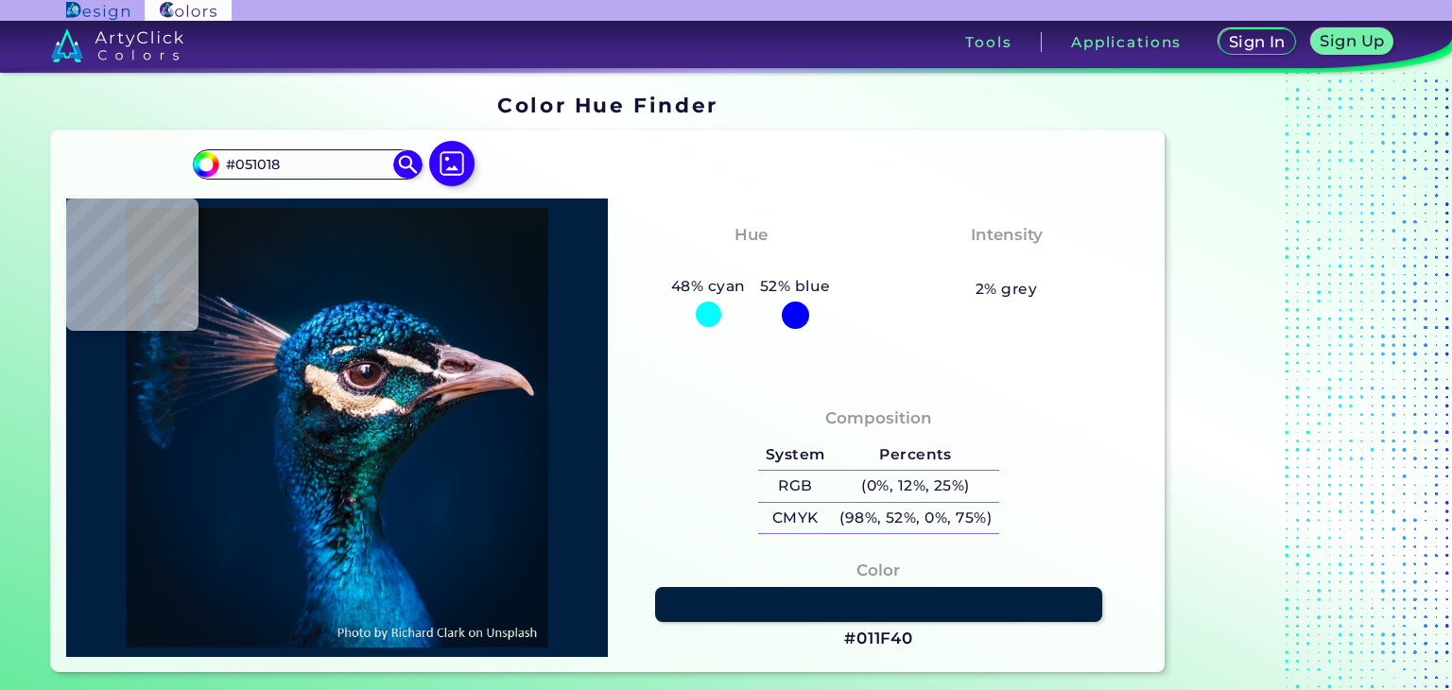
type input "#081D27"
type input "#0d4862"
type input "#0D4862"
type input "#0d121d"
type input "#0D121D"
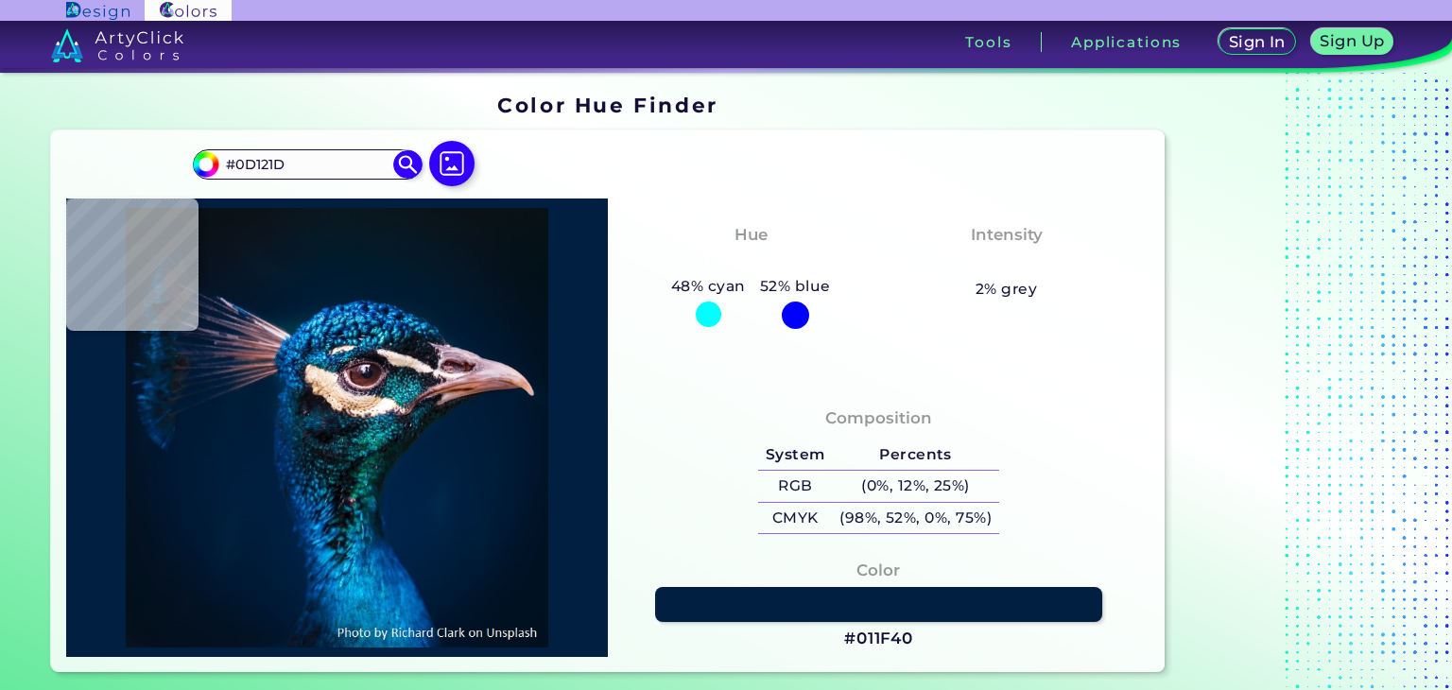
type input "#271d24"
type input "#271D24"
type input "#353d44"
type input "#353D44"
type input "#236f90"
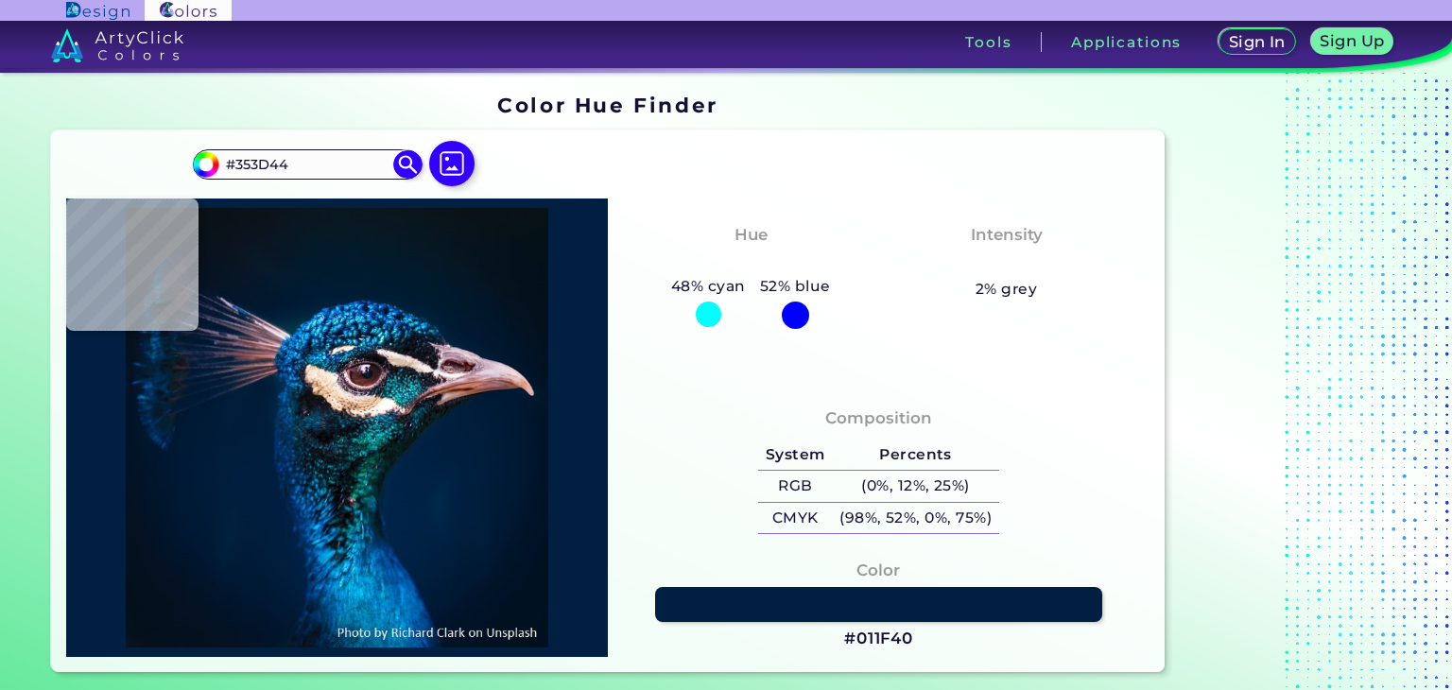
type input "#236F90"
type input "#03677e"
type input "#03677E"
type input "#045168"
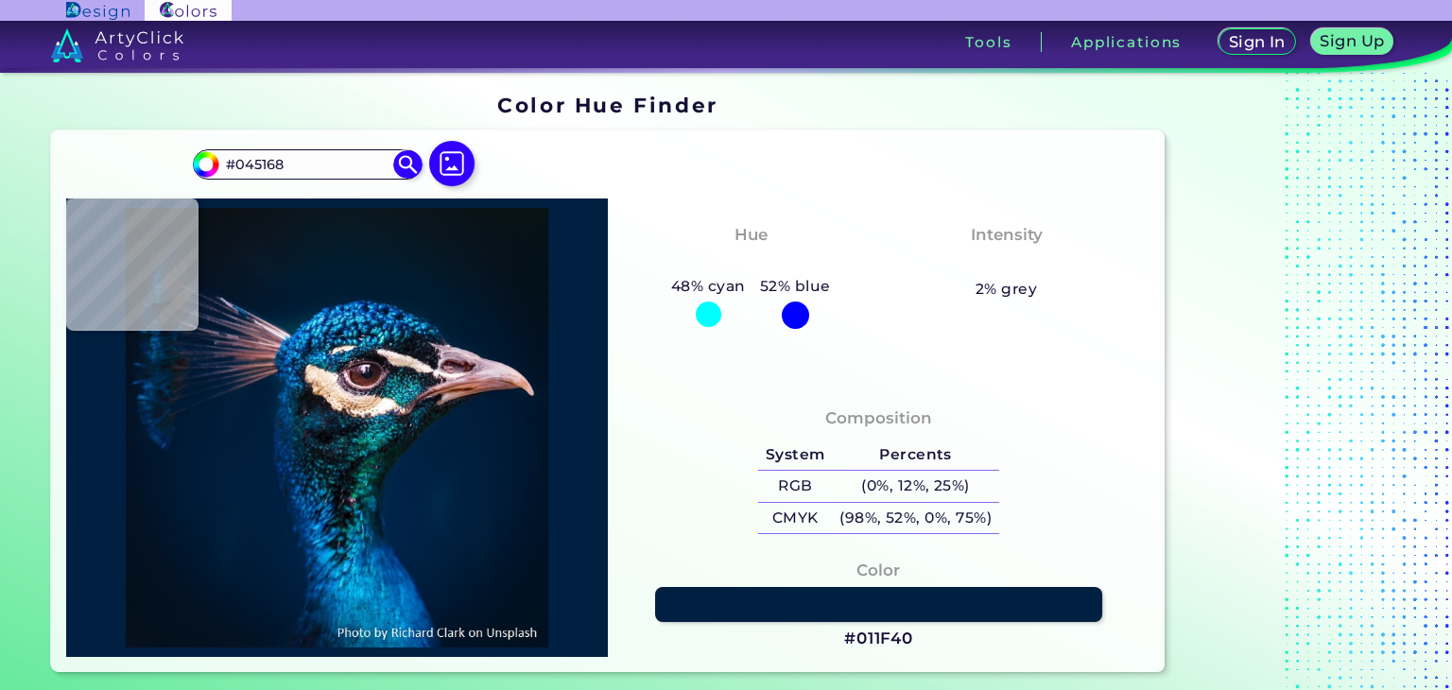
type input "#2abdc5"
type input "#2ABDC5"
type input "#0daeb9"
type input "#0DAEB9"
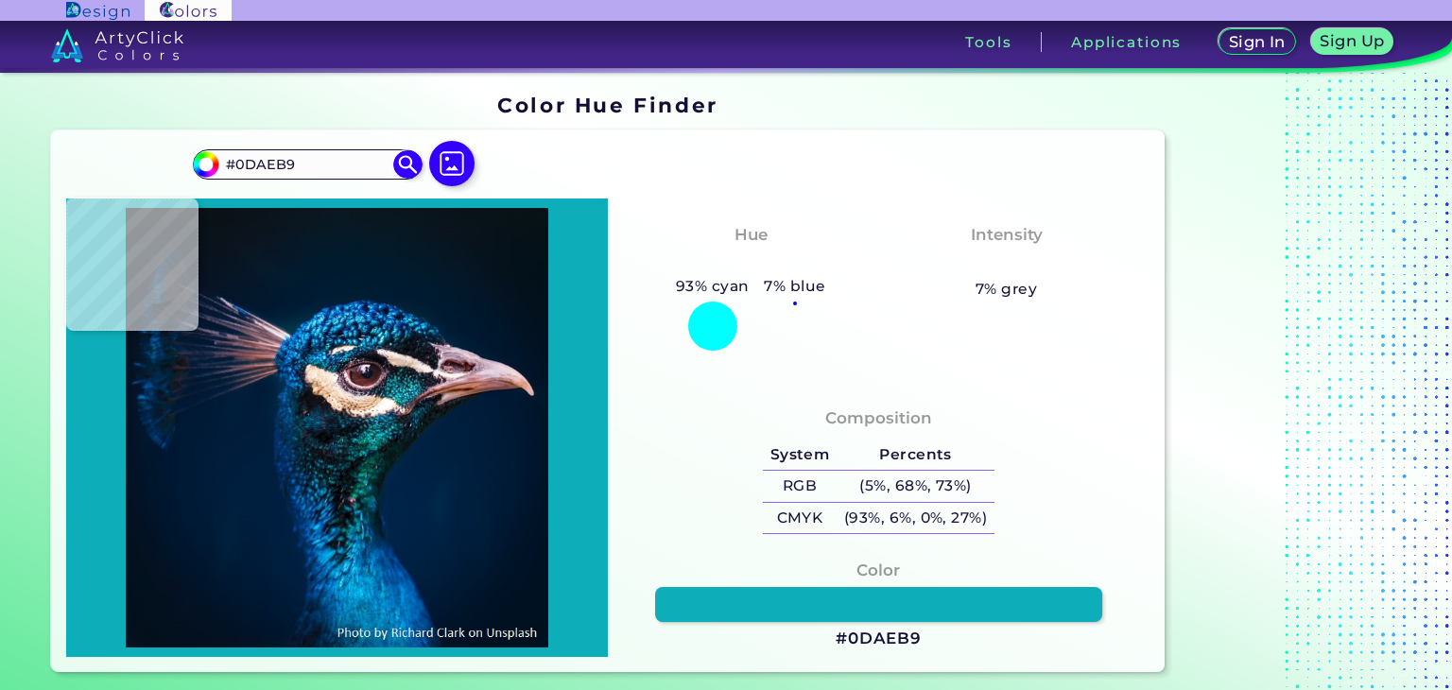
type input "#006f7d"
type input "#006F7D"
type input "#0d8692"
type input "#0D8692"
type input "#0b6b7a"
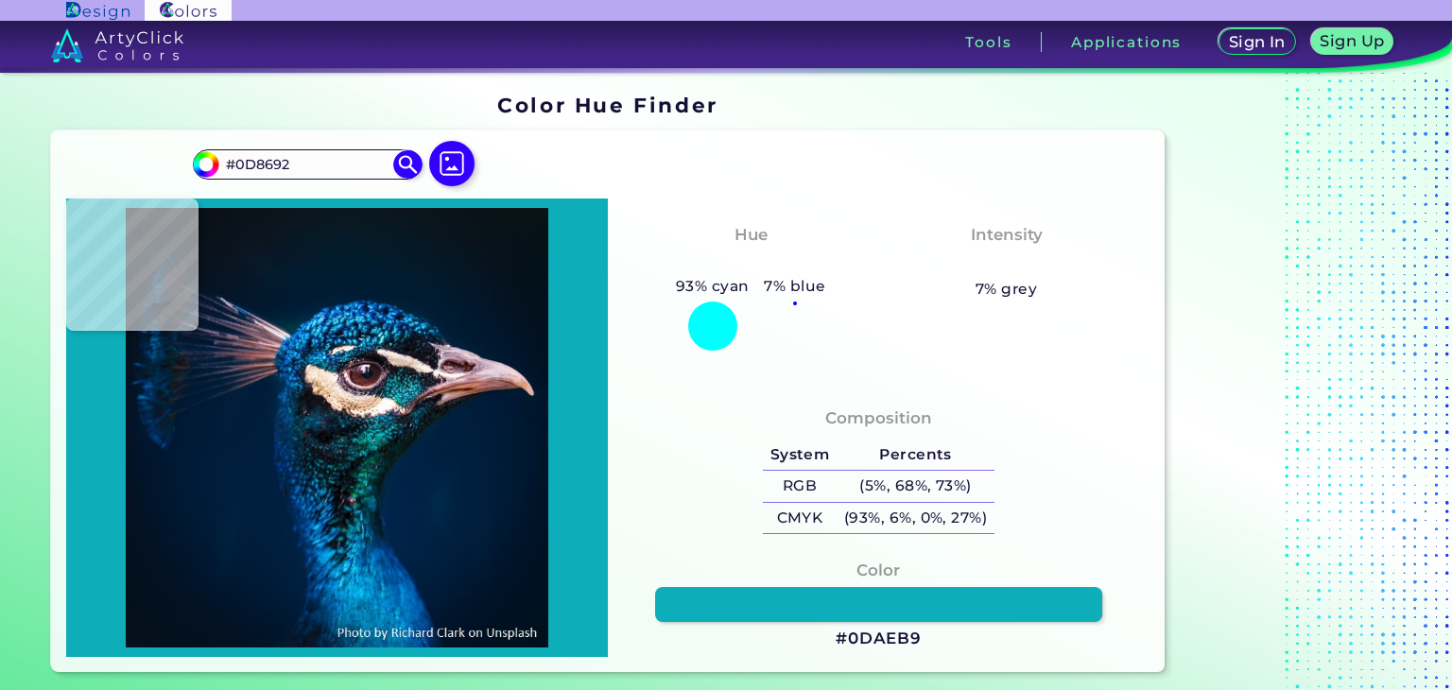
type input "#0B6B7A"
type input "#1b6b82"
type input "#1B6B82"
type input "#013548"
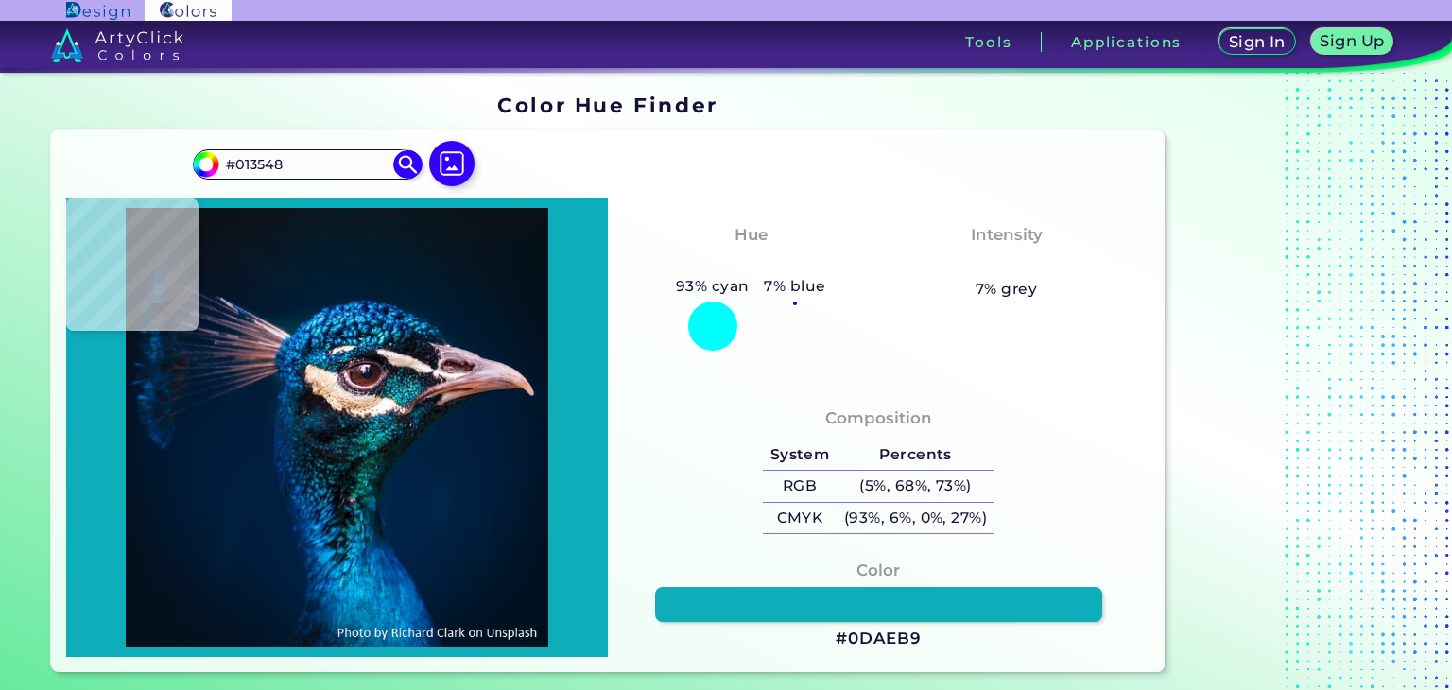
type input "#012734"
type input "#216170"
type input "#267580"
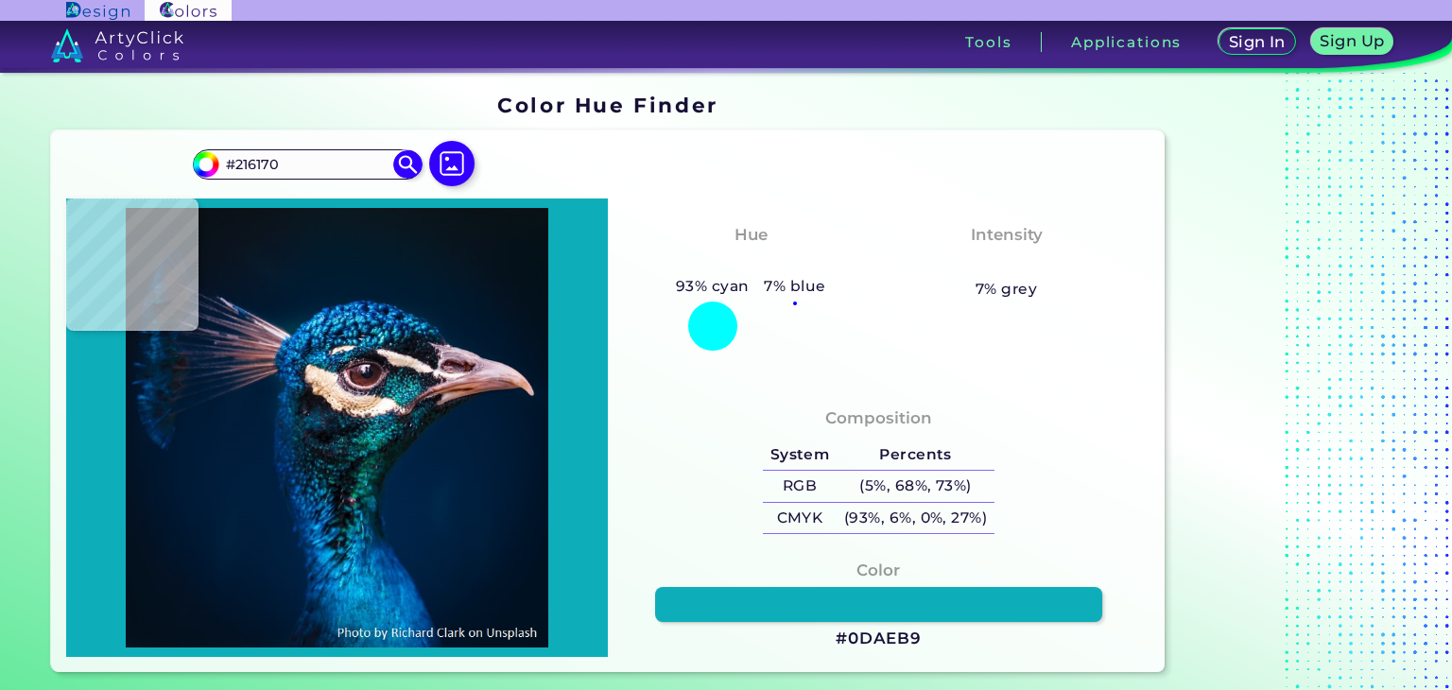
type input "#267580"
type input "#02232c"
type input "#02232C"
type input "#02191f"
type input "#02191F"
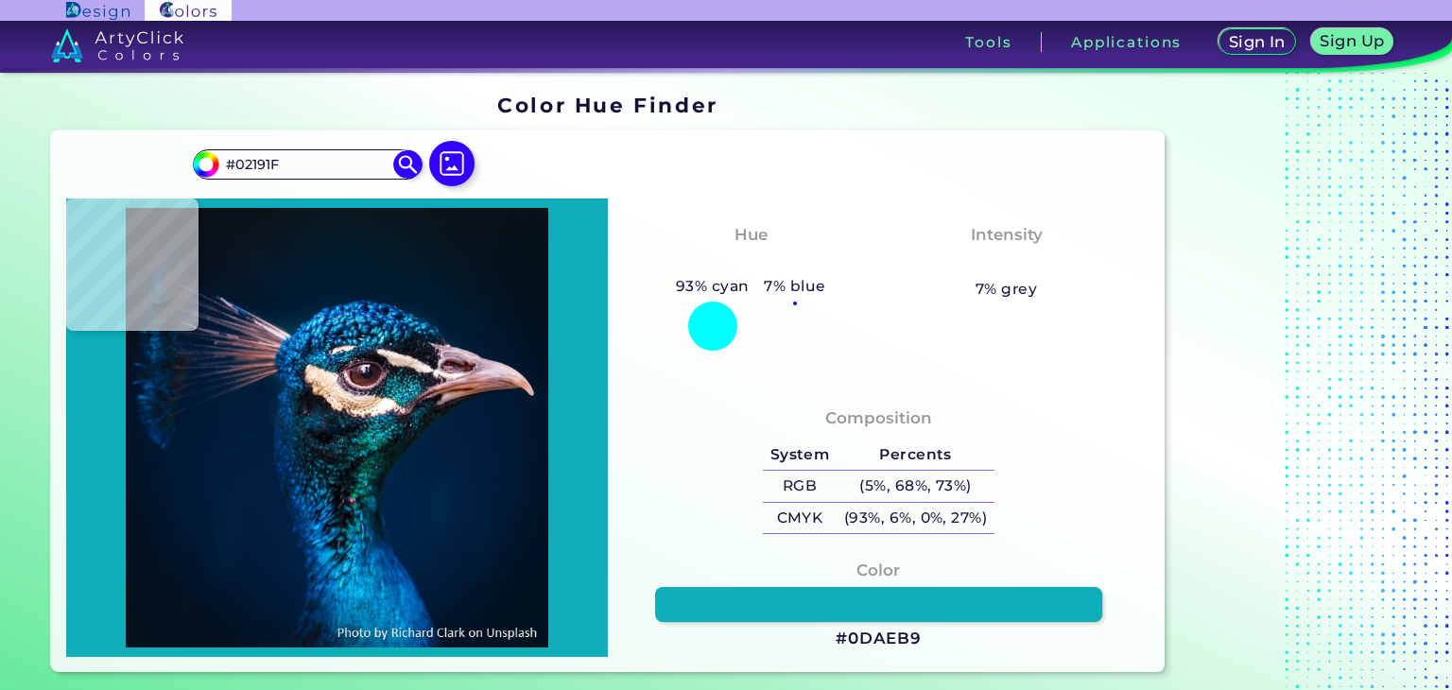
type input "#0d171a"
type input "#0D171A"
type input "#656266"
type input "#fbf0eb"
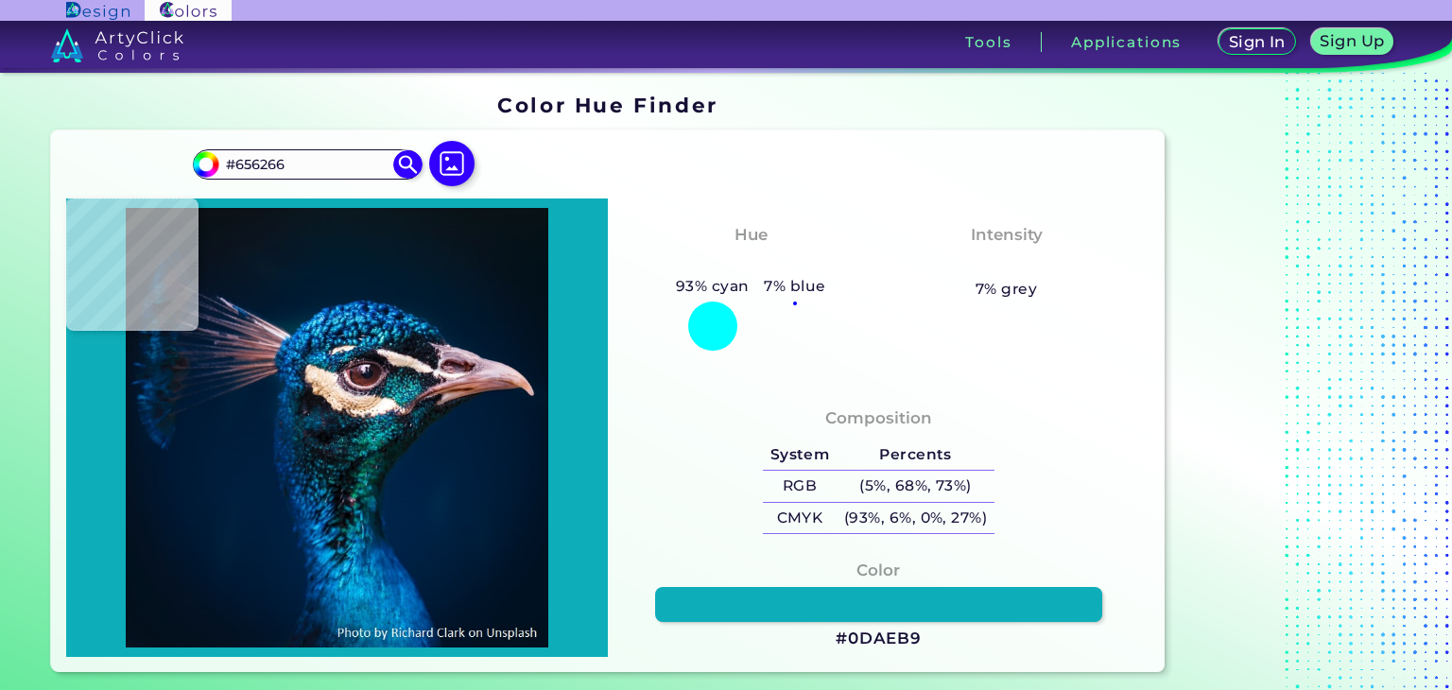
type input "#FBF0EB"
type input "#1b1920"
type input "#1B1920"
type input "#5a2d35"
type input "#5A2D35"
